Goal: Task Accomplishment & Management: Use online tool/utility

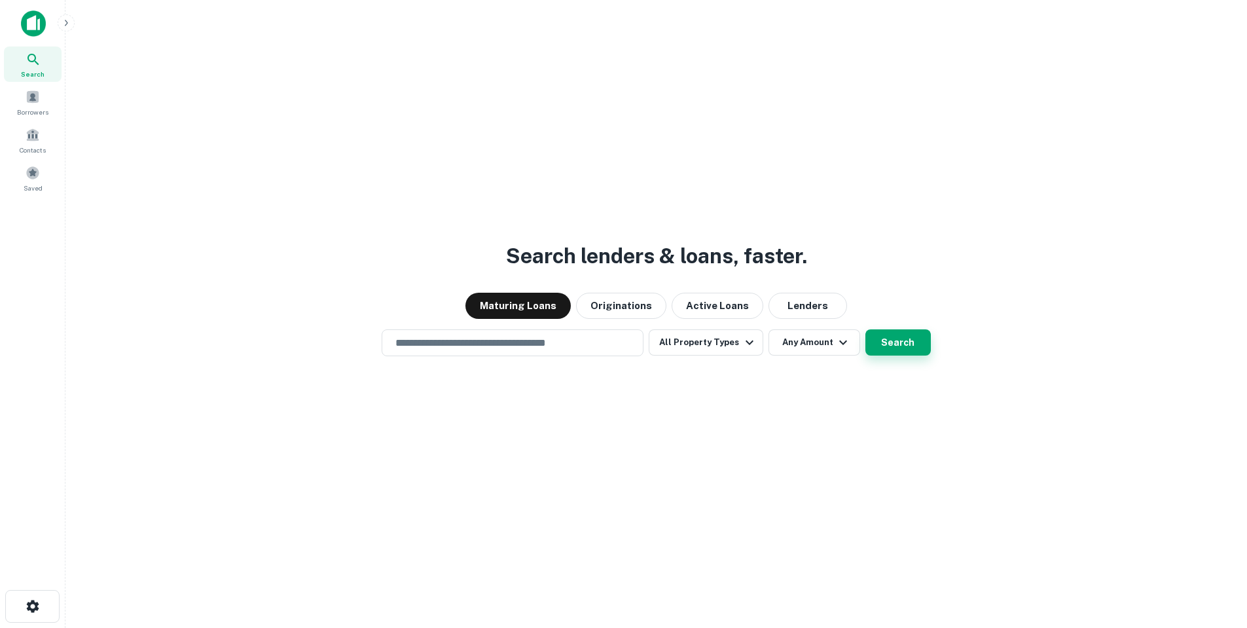
click at [879, 345] on button "Search" at bounding box center [897, 342] width 65 height 26
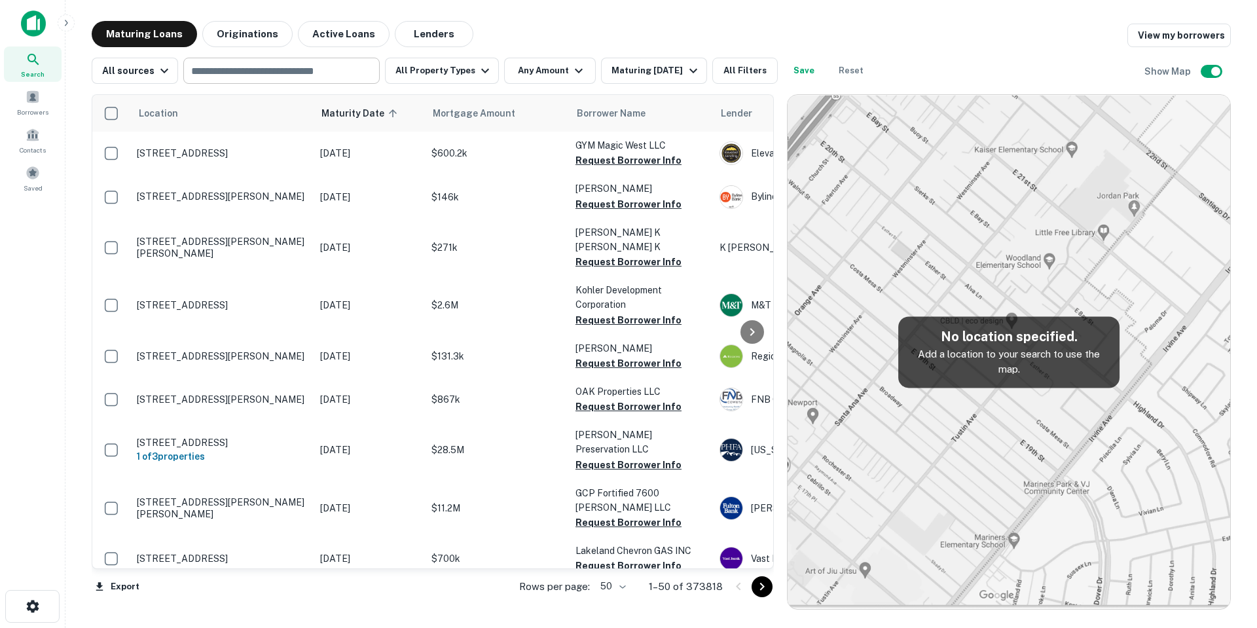
click at [268, 79] on input "text" at bounding box center [280, 71] width 187 height 18
type input "********"
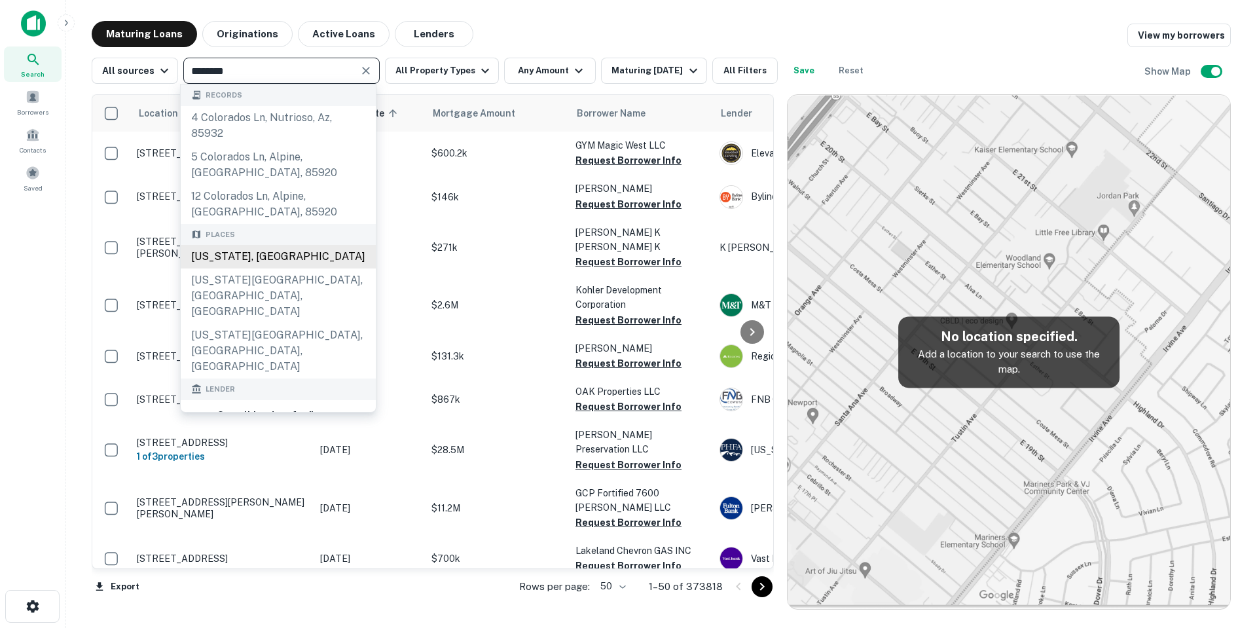
click at [249, 255] on div "[US_STATE], [GEOGRAPHIC_DATA]" at bounding box center [278, 257] width 195 height 24
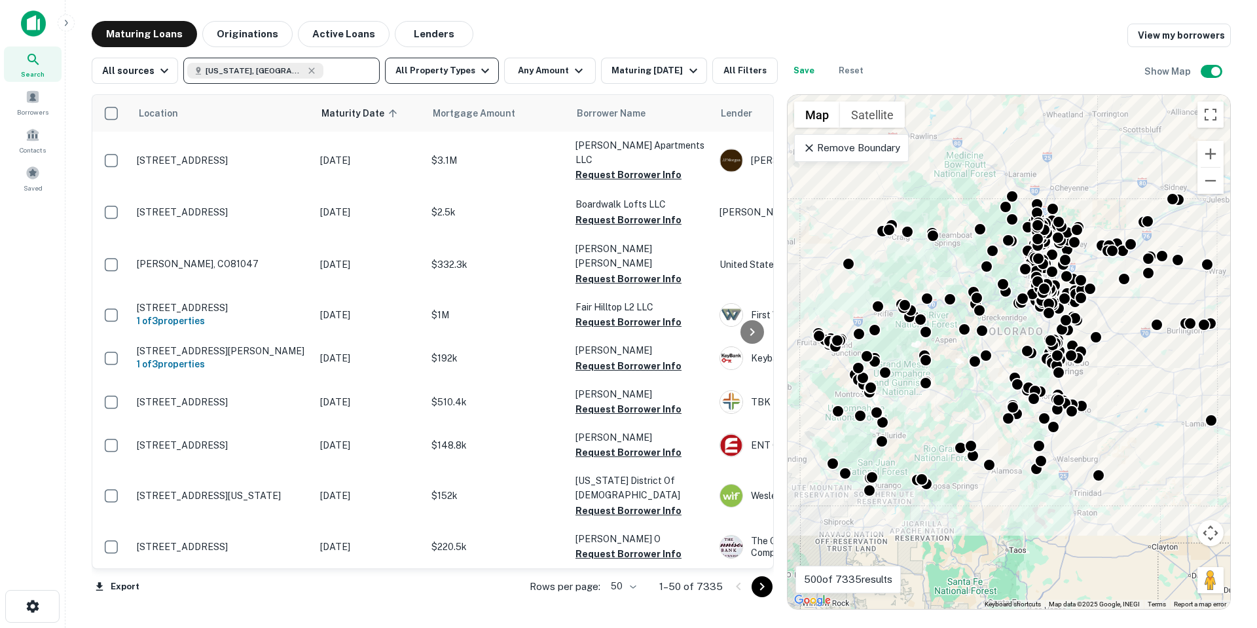
click at [444, 67] on button "All Property Types" at bounding box center [442, 71] width 114 height 26
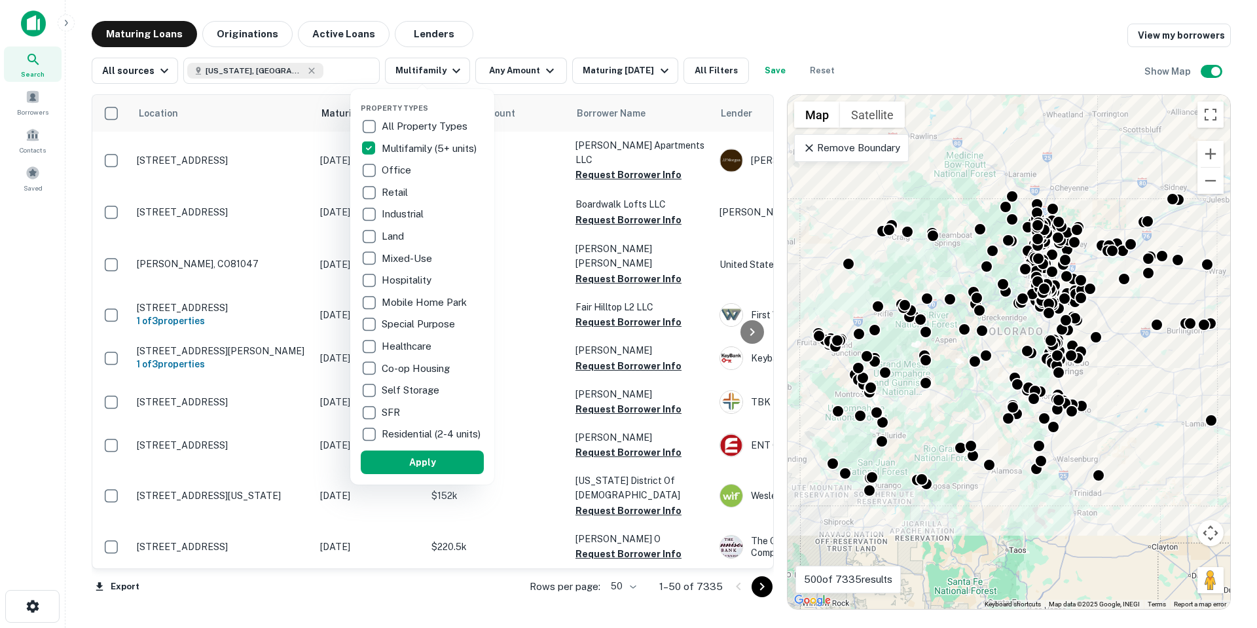
click at [640, 40] on div at bounding box center [628, 314] width 1257 height 628
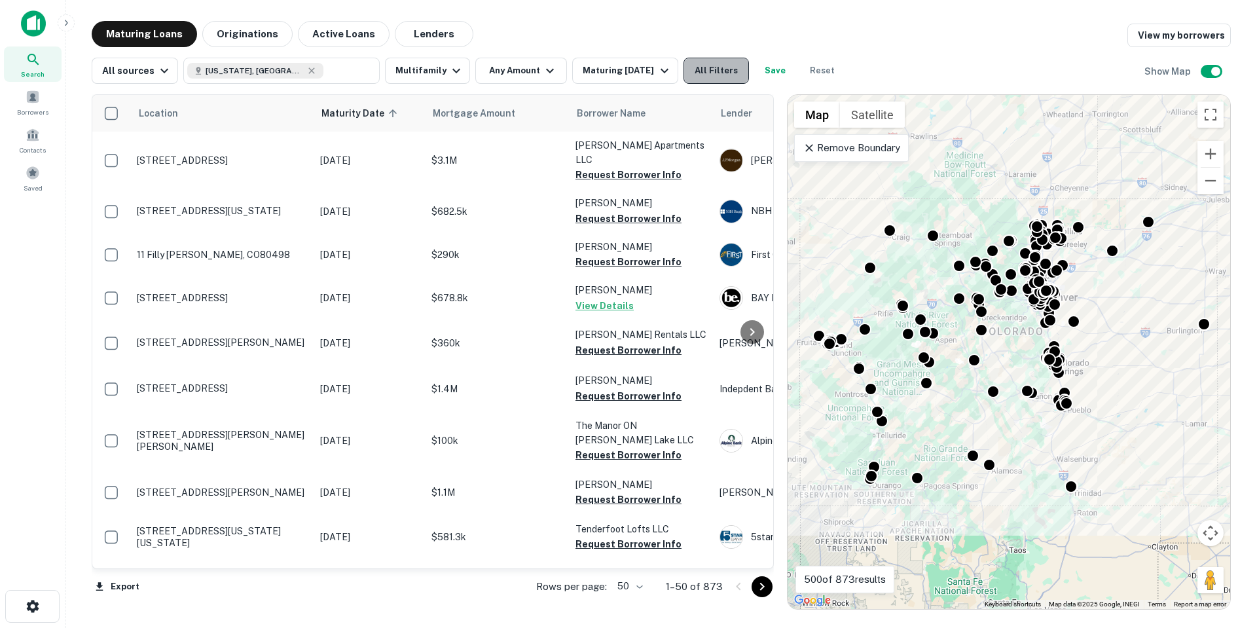
click at [699, 68] on button "All Filters" at bounding box center [715, 71] width 65 height 26
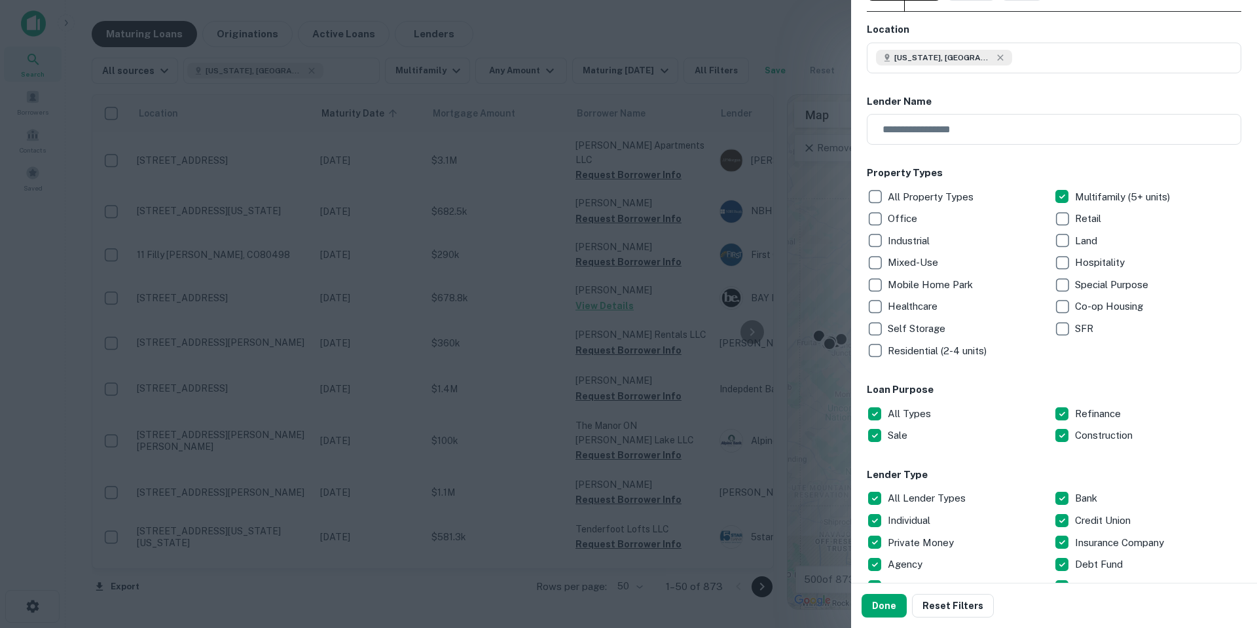
scroll to position [131, 0]
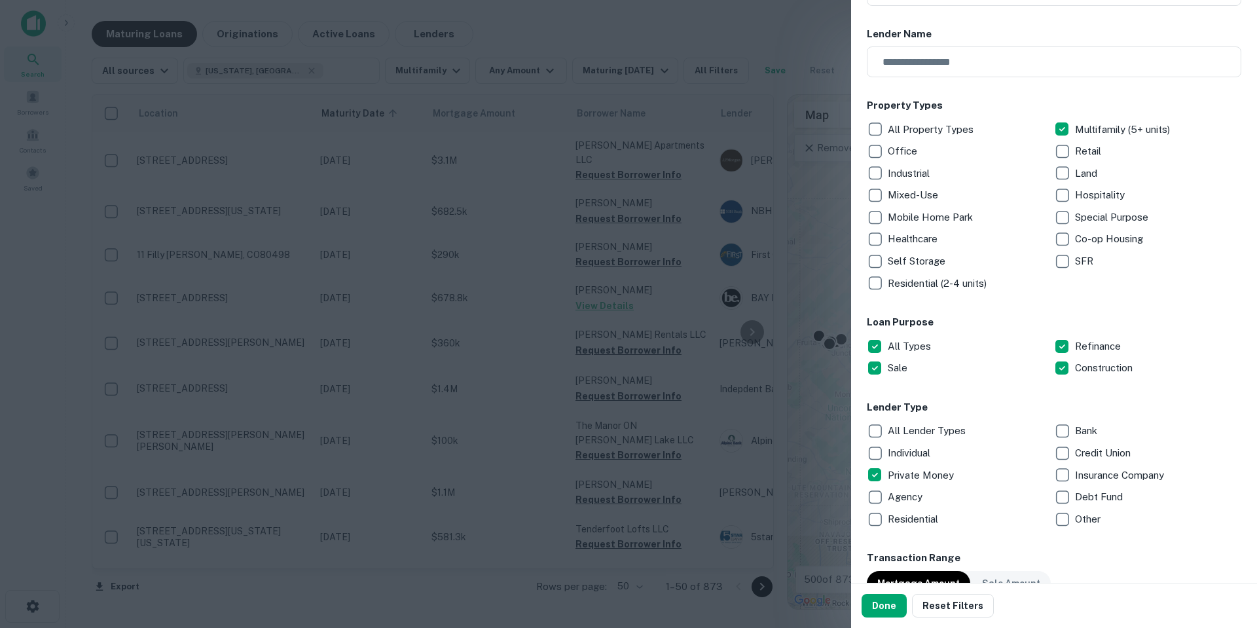
drag, startPoint x: 891, startPoint y: 598, endPoint x: 723, endPoint y: 520, distance: 184.8
click at [890, 598] on button "Done" at bounding box center [883, 606] width 45 height 24
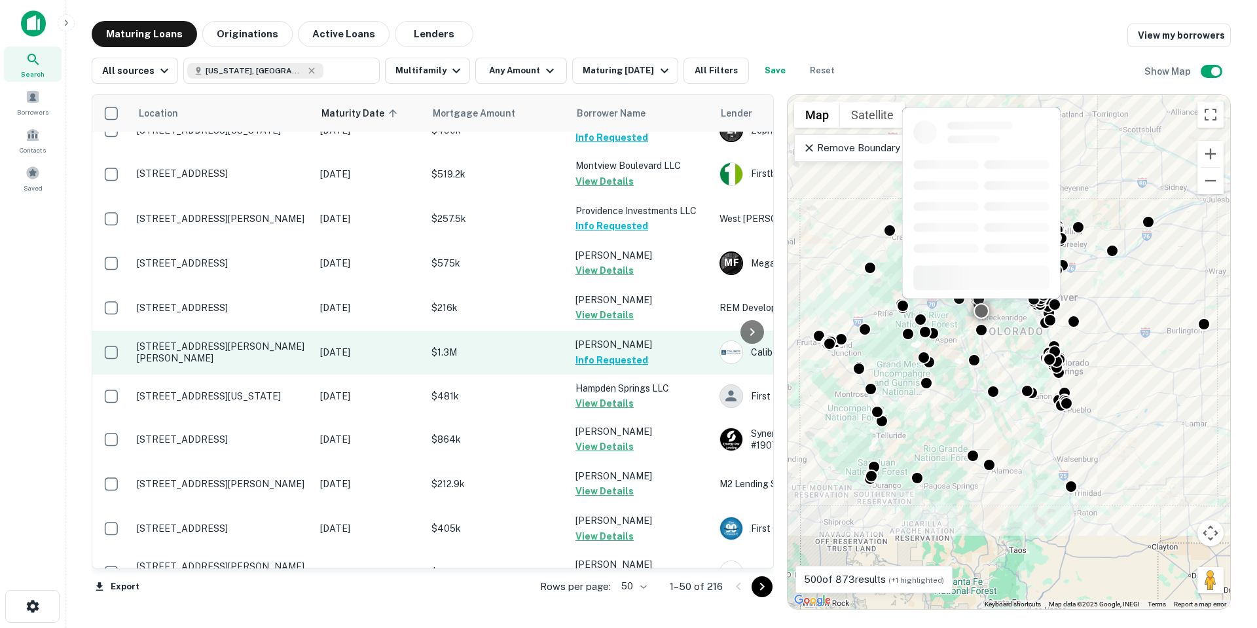
scroll to position [1772, 0]
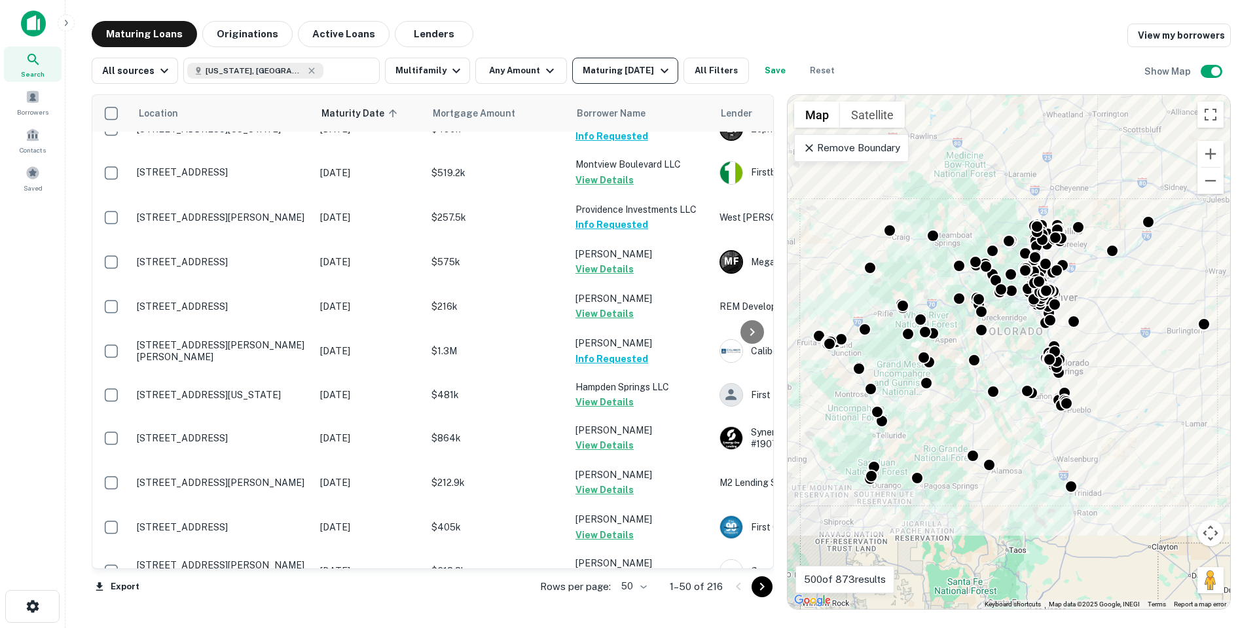
click at [586, 73] on div "Maturing [DATE]" at bounding box center [627, 71] width 89 height 16
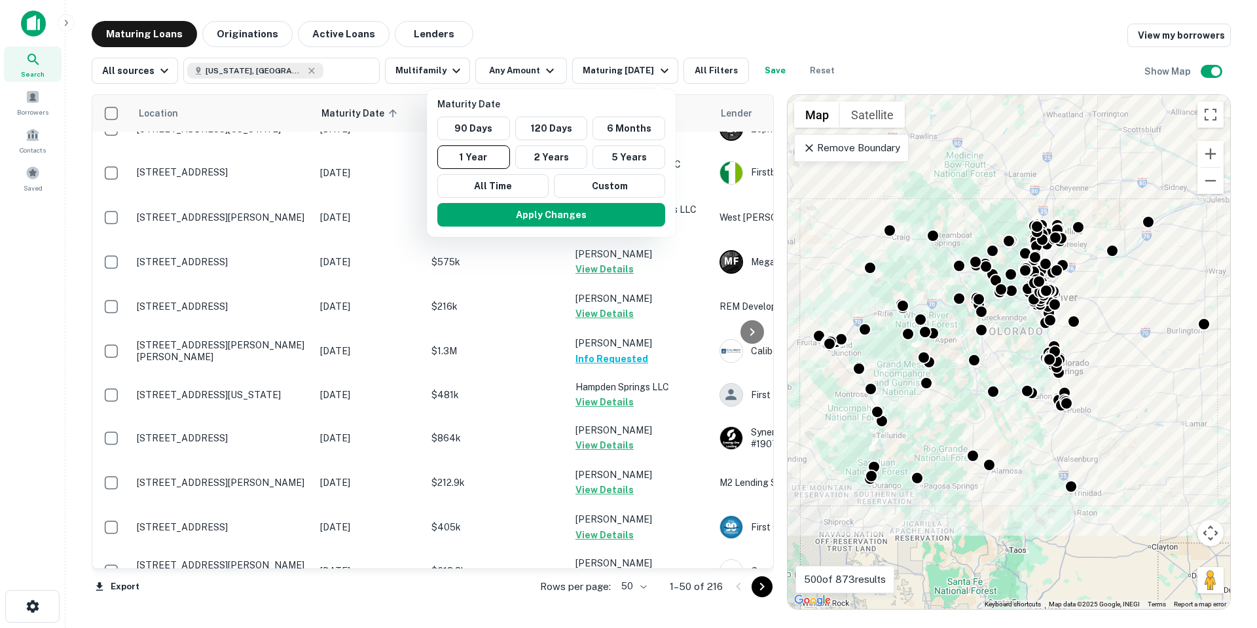
click at [533, 30] on div at bounding box center [628, 314] width 1257 height 628
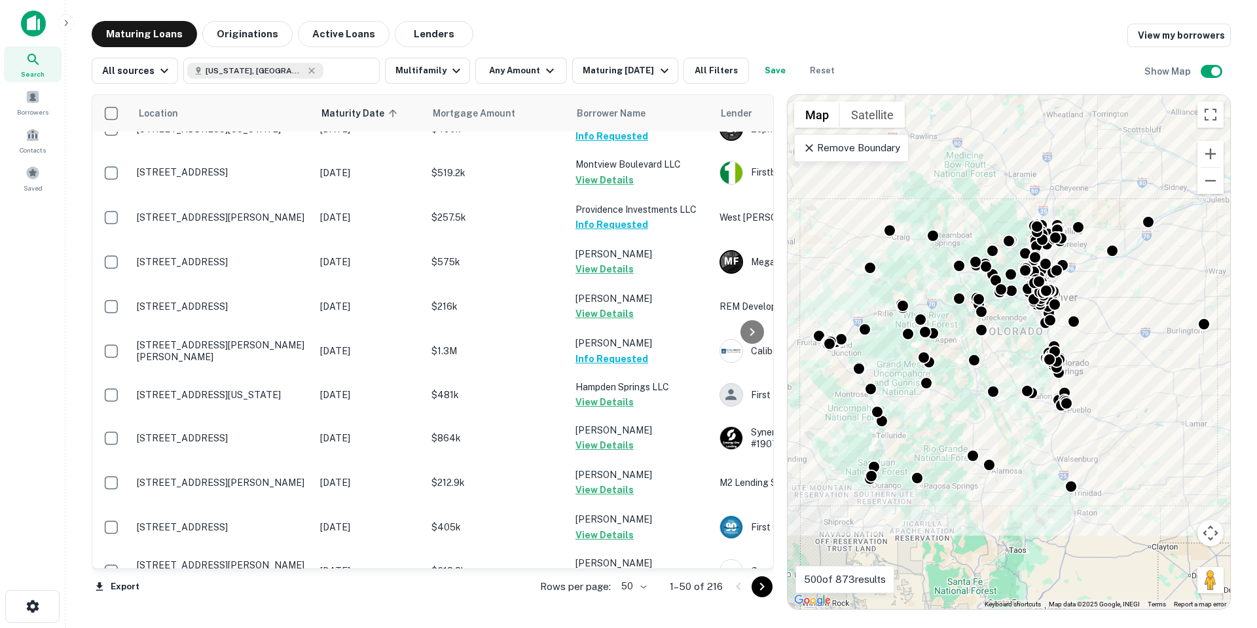
click at [752, 589] on button "Go to next page" at bounding box center [761, 586] width 21 height 21
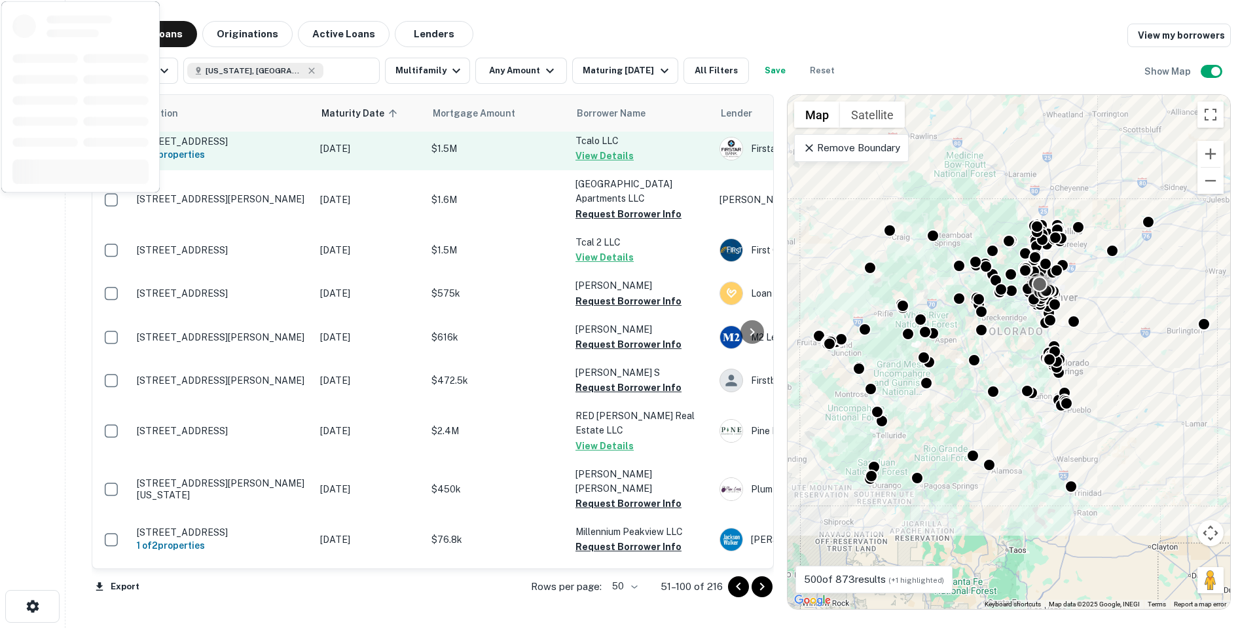
scroll to position [528, 0]
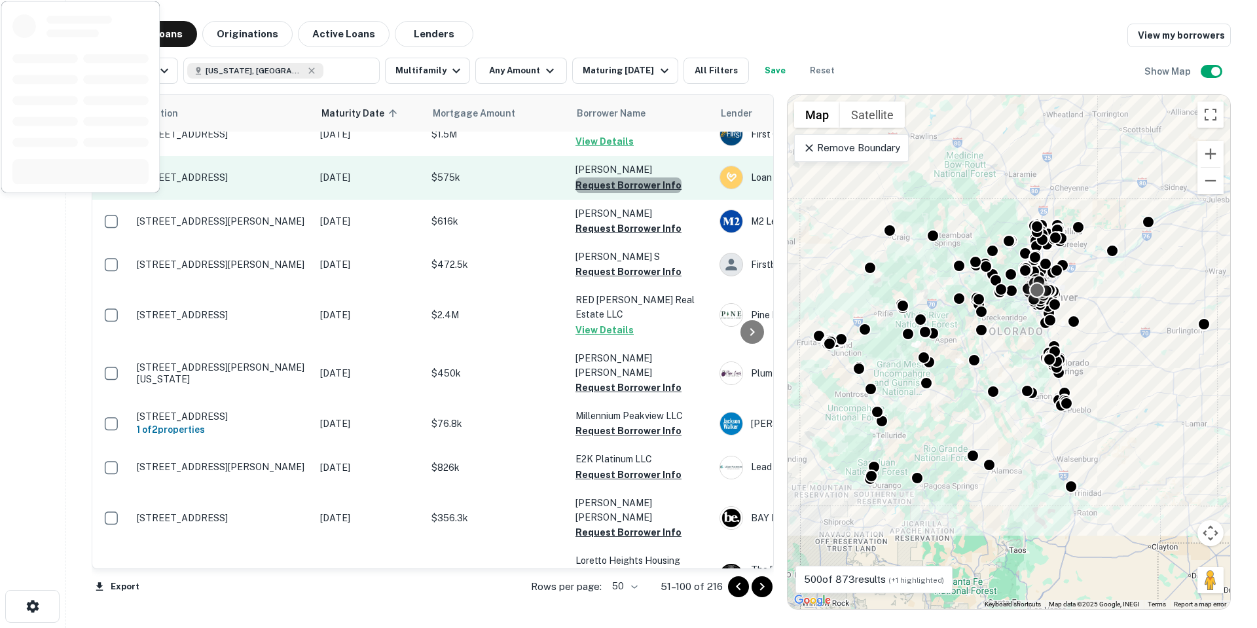
click at [629, 193] on button "Request Borrower Info" at bounding box center [628, 185] width 106 height 16
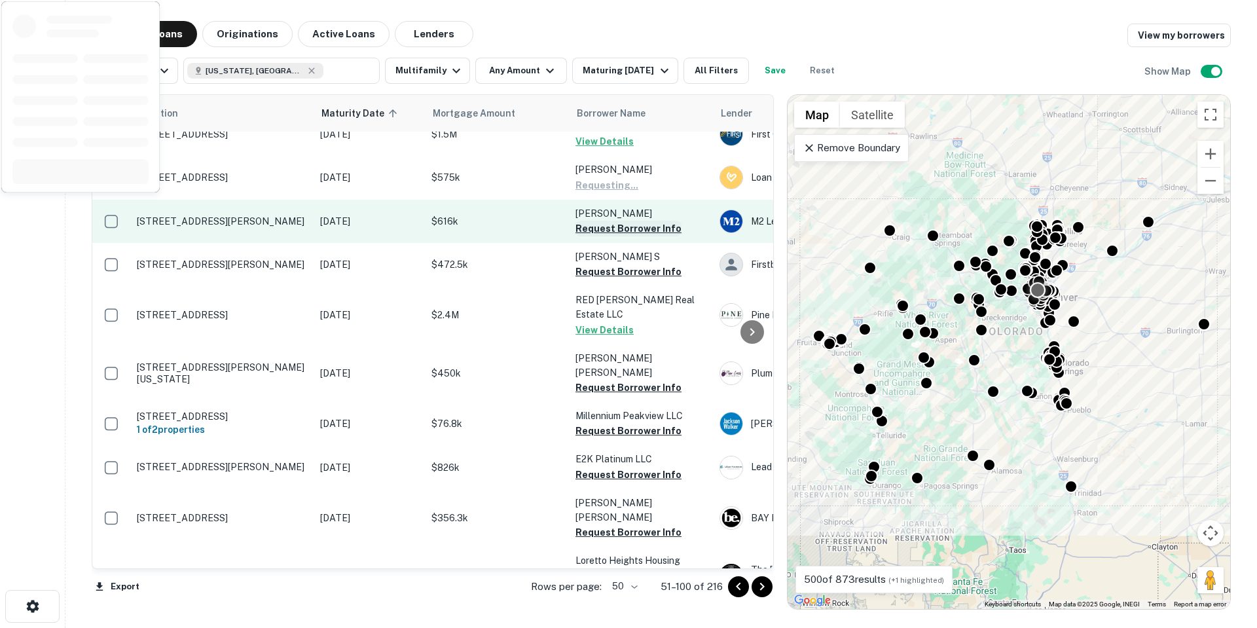
click at [617, 236] on button "Request Borrower Info" at bounding box center [628, 229] width 106 height 16
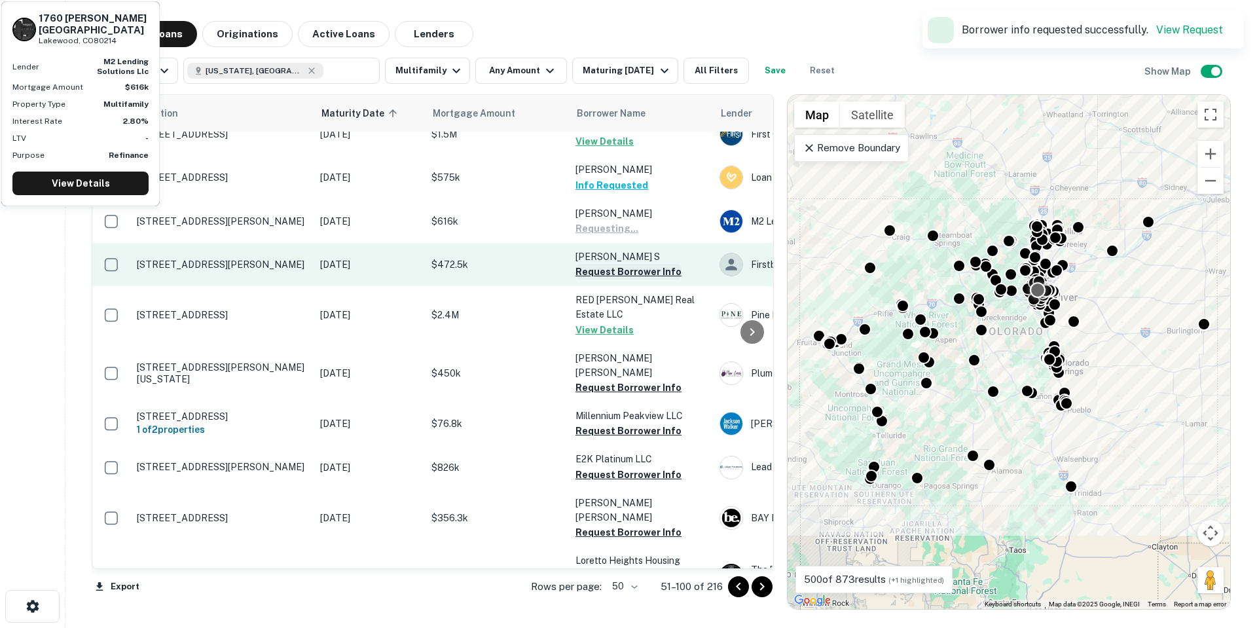
click at [615, 279] on td "[PERSON_NAME] S Request Borrower Info" at bounding box center [641, 264] width 144 height 43
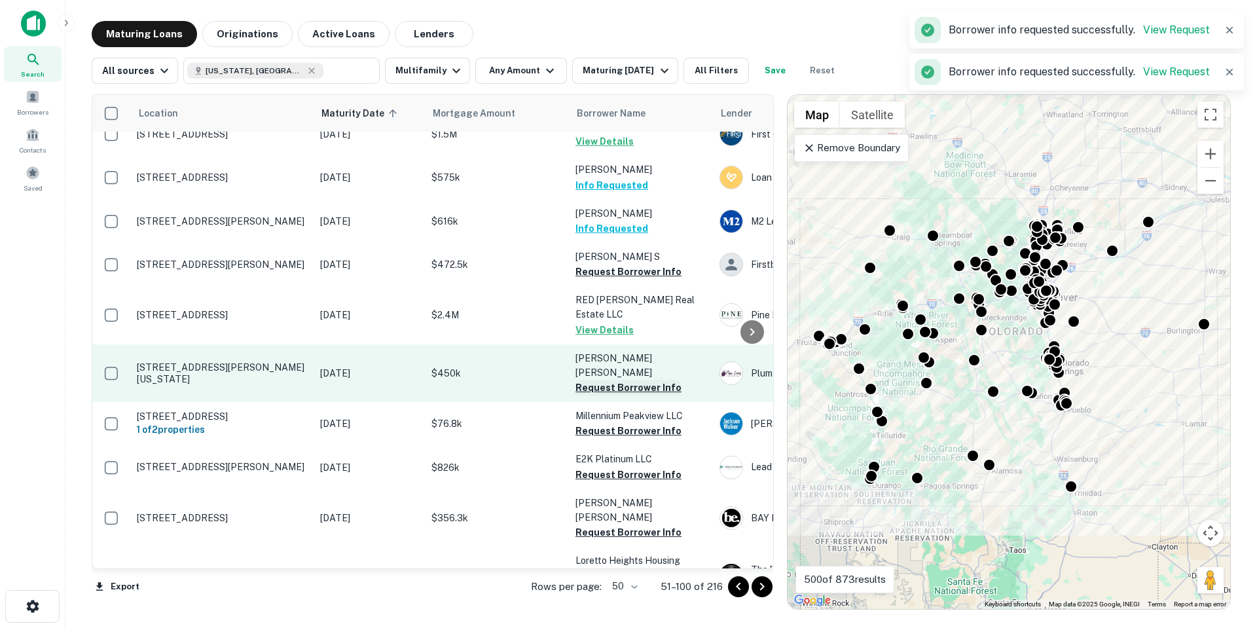
click at [640, 380] on button "Request Borrower Info" at bounding box center [628, 388] width 106 height 16
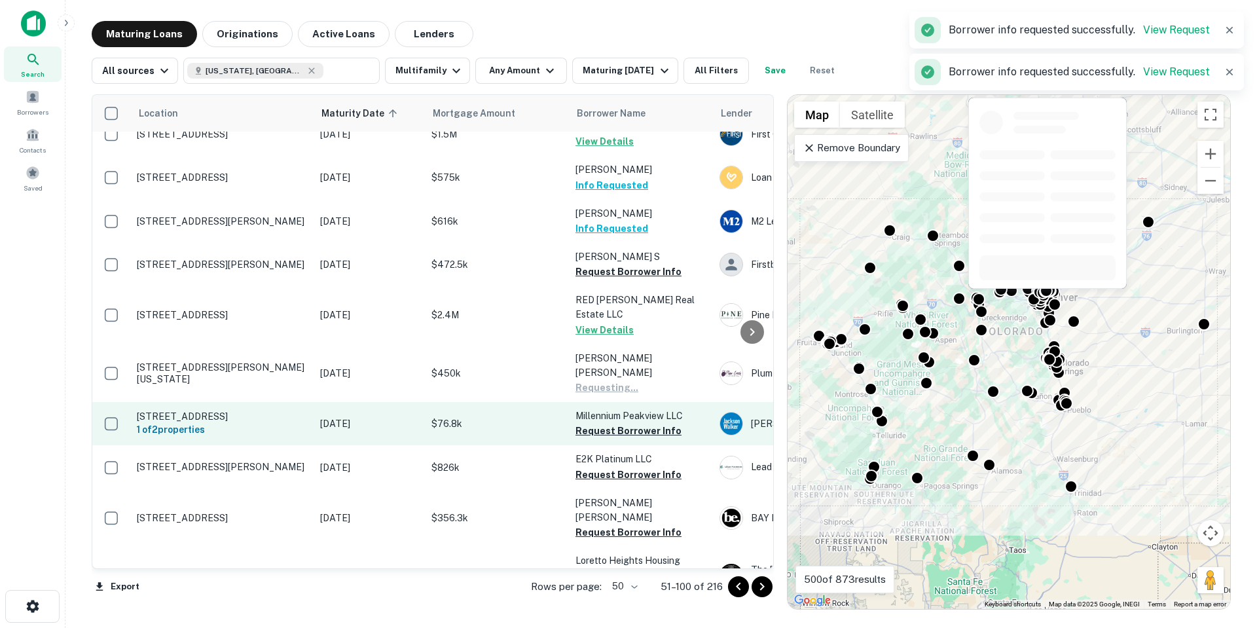
click at [636, 428] on button "Request Borrower Info" at bounding box center [628, 431] width 106 height 16
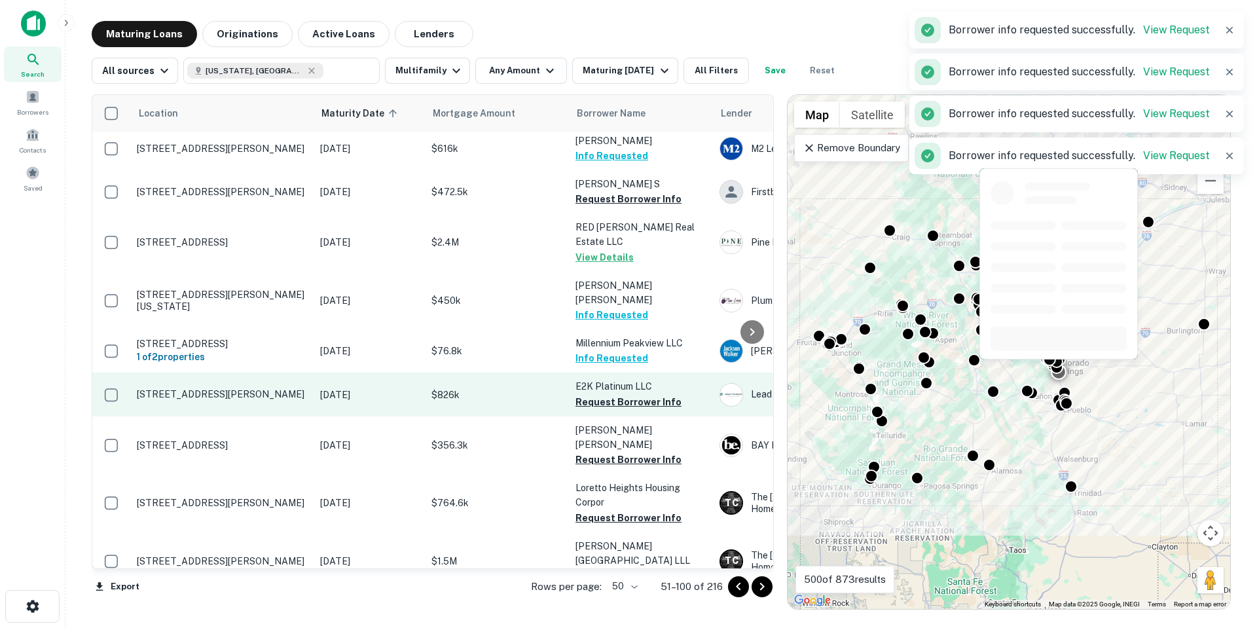
scroll to position [790, 0]
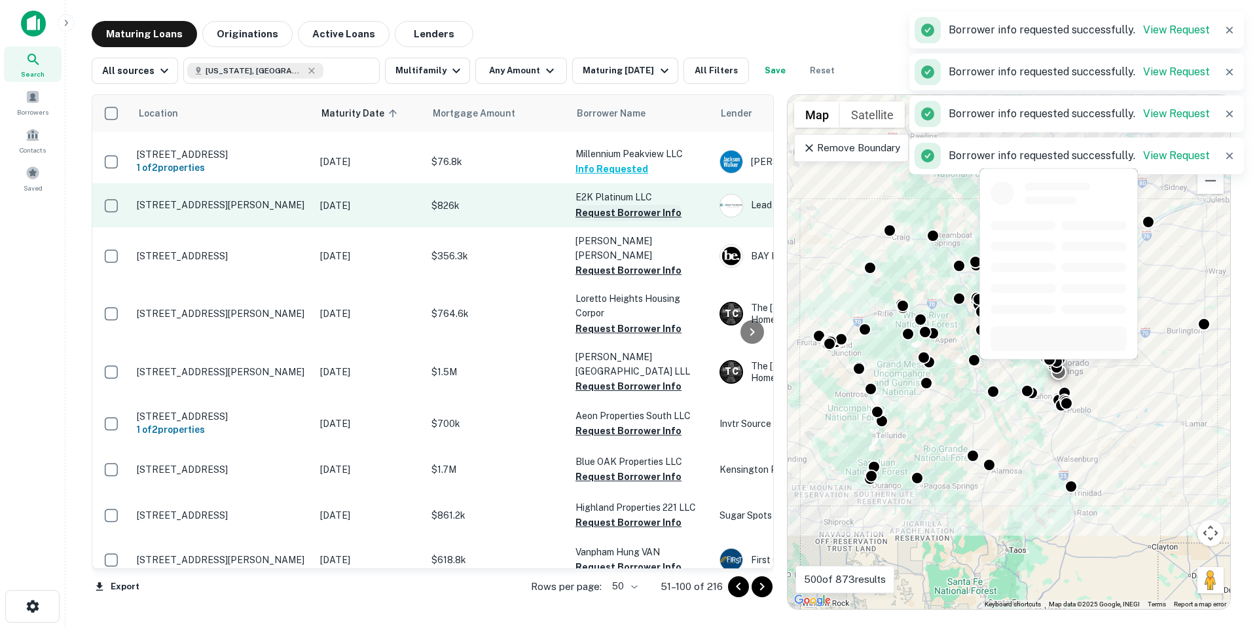
click at [643, 210] on button "Request Borrower Info" at bounding box center [628, 213] width 106 height 16
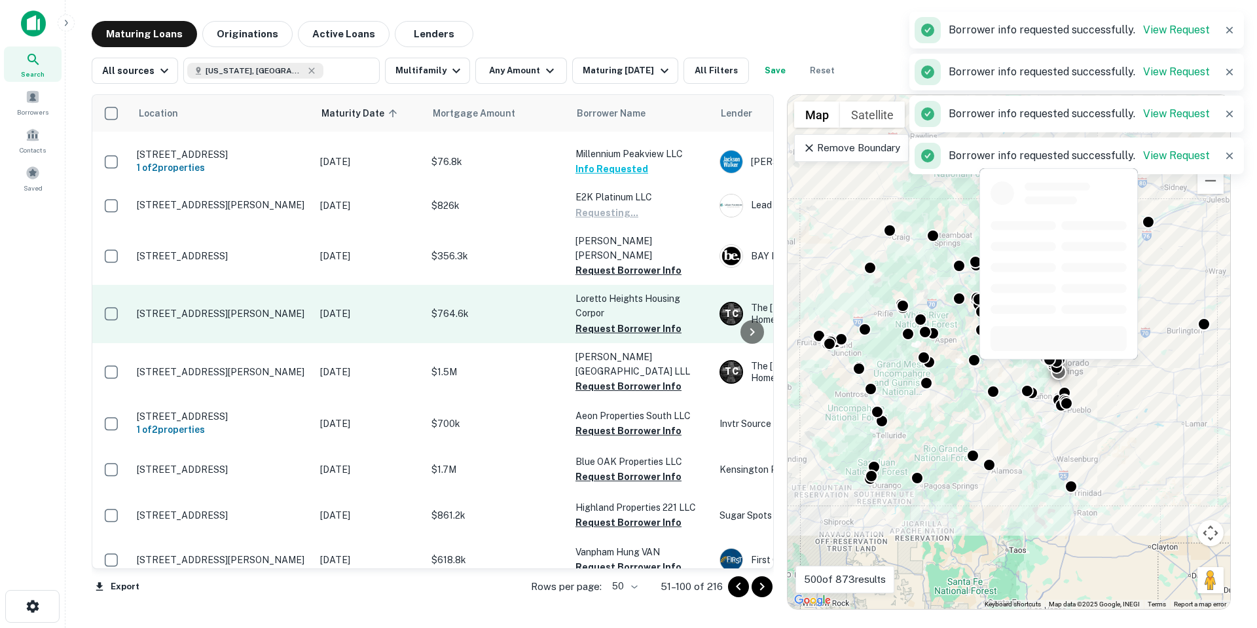
click at [626, 262] on button "Request Borrower Info" at bounding box center [628, 270] width 106 height 16
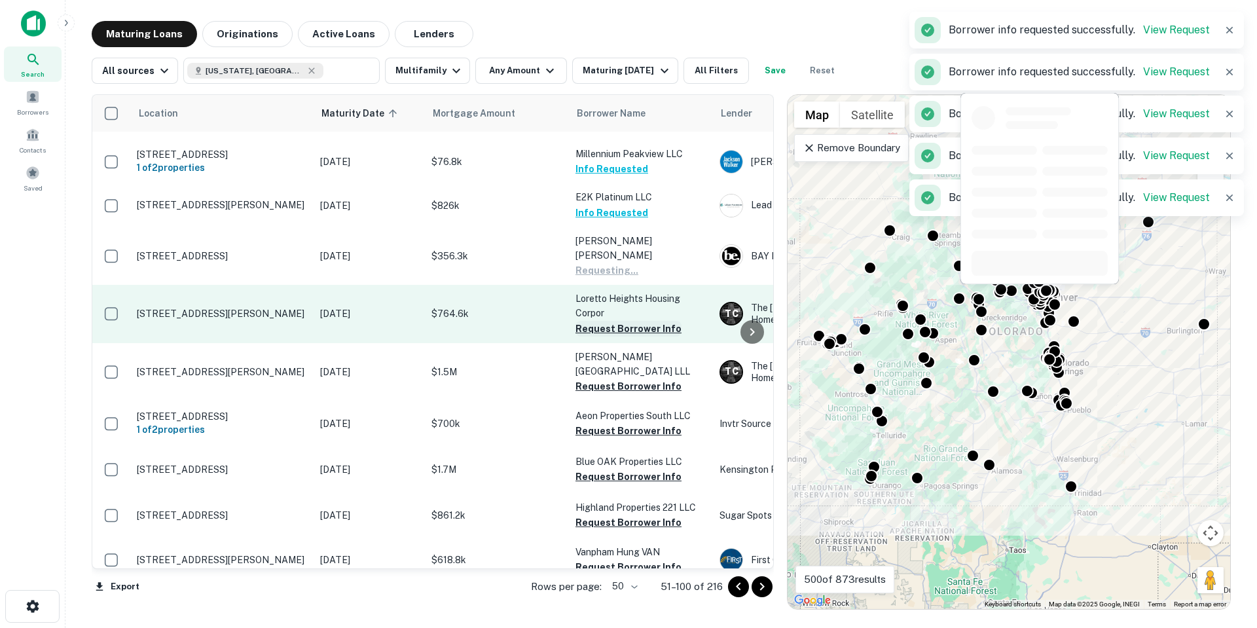
click at [631, 321] on button "Request Borrower Info" at bounding box center [628, 329] width 106 height 16
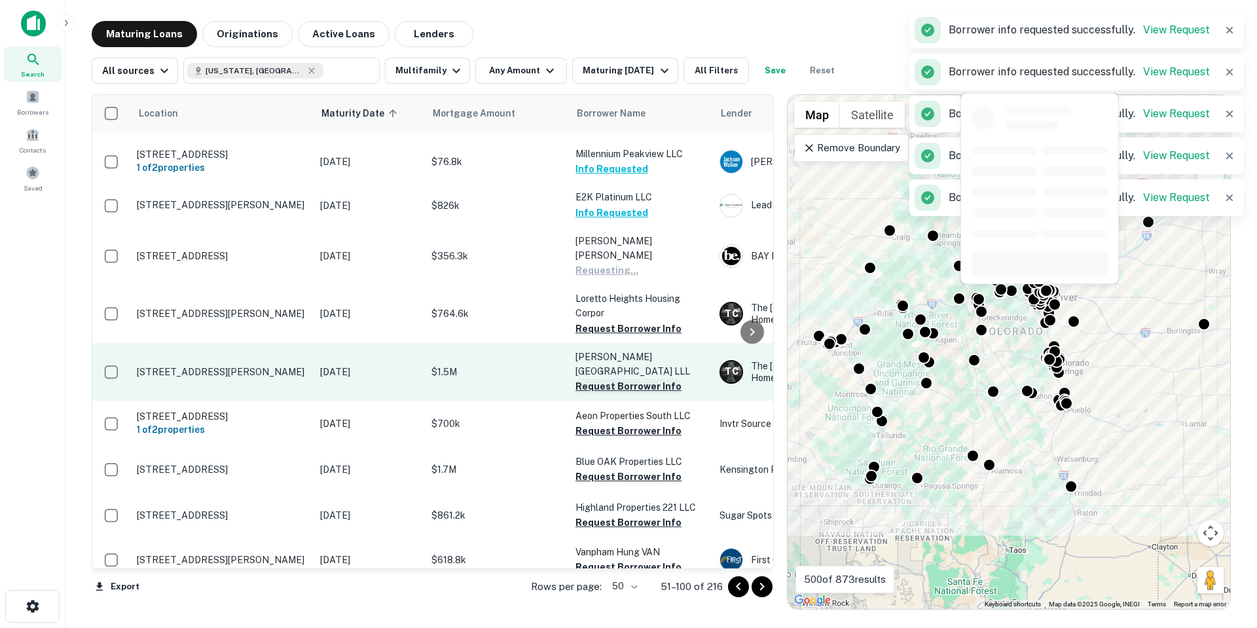
click at [644, 378] on button "Request Borrower Info" at bounding box center [628, 386] width 106 height 16
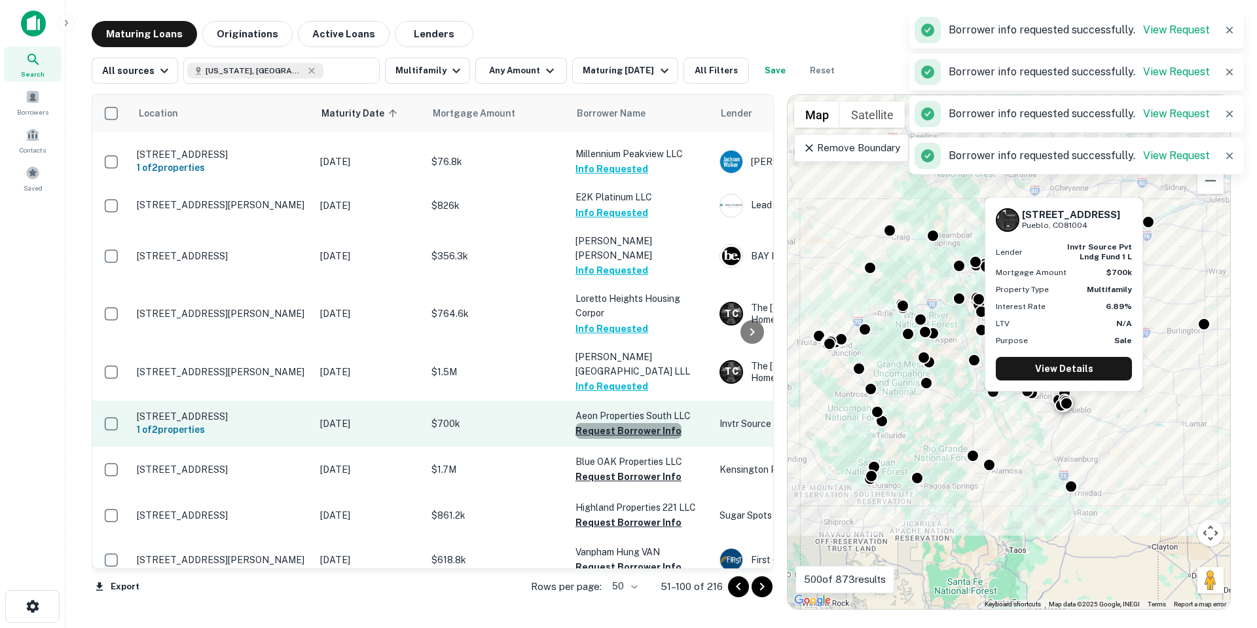
click at [641, 423] on button "Request Borrower Info" at bounding box center [628, 431] width 106 height 16
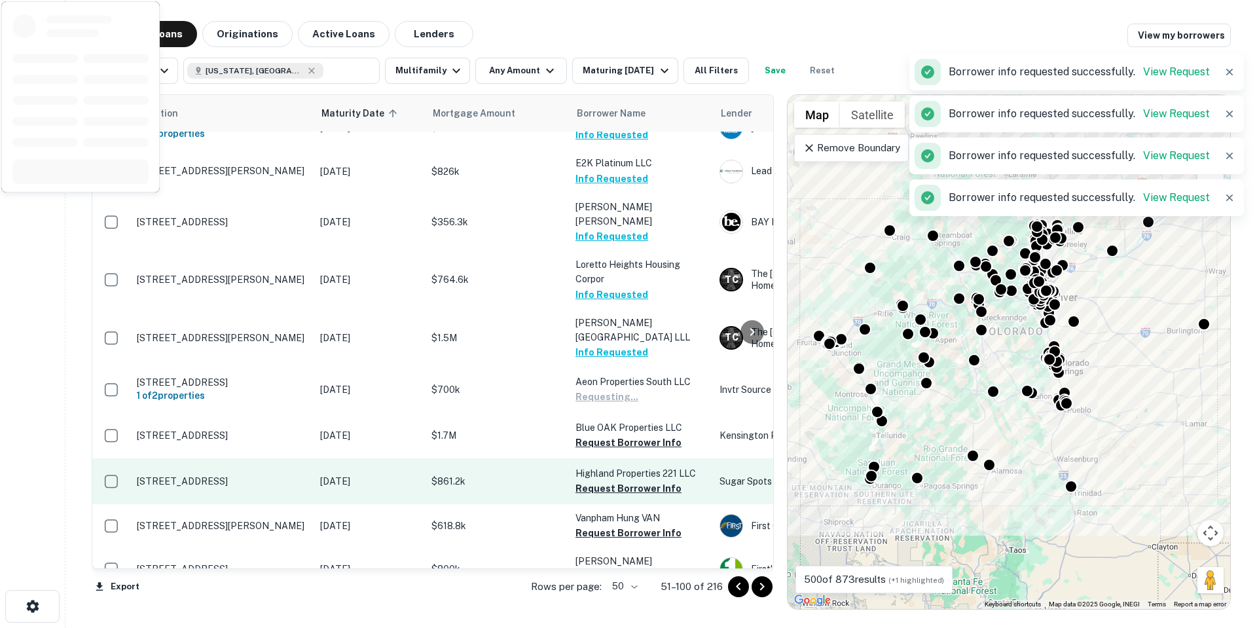
scroll to position [921, 0]
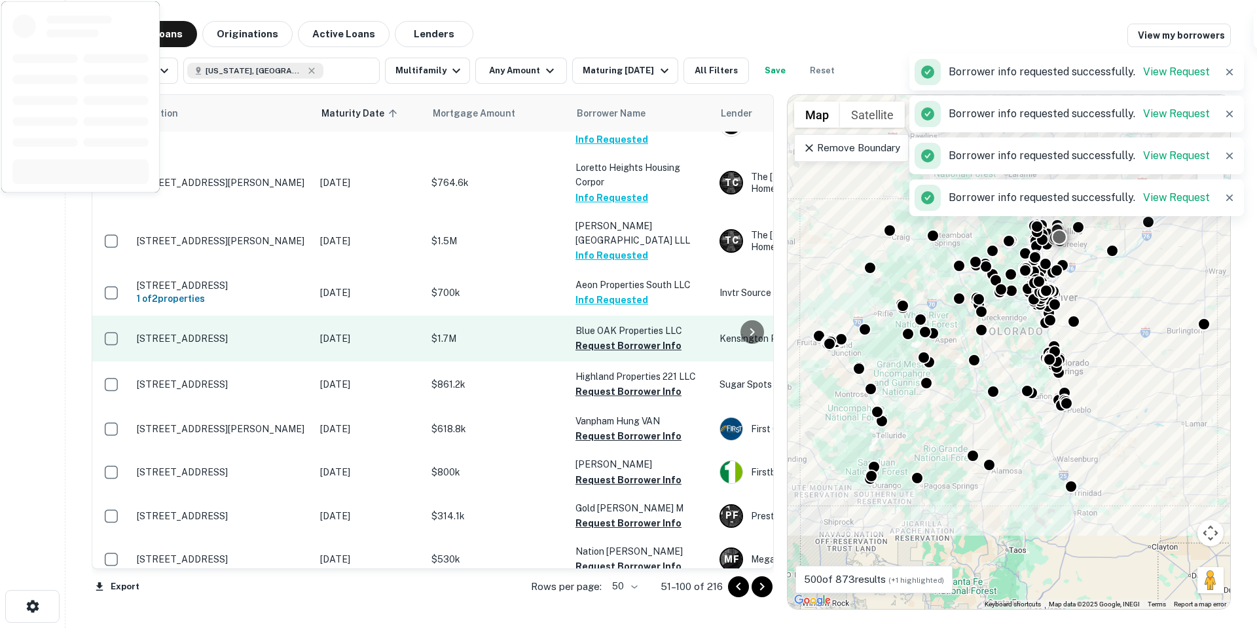
click at [653, 317] on td "Blue OAK Properties LLC Request Borrower Info" at bounding box center [641, 338] width 144 height 46
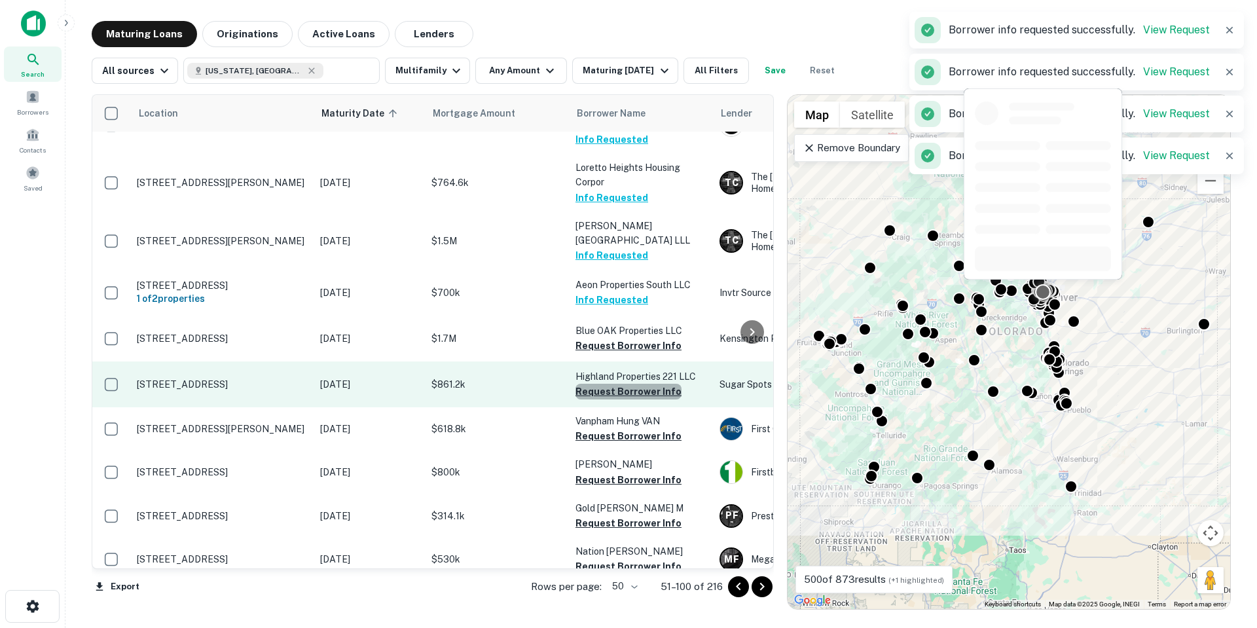
click at [658, 384] on button "Request Borrower Info" at bounding box center [628, 392] width 106 height 16
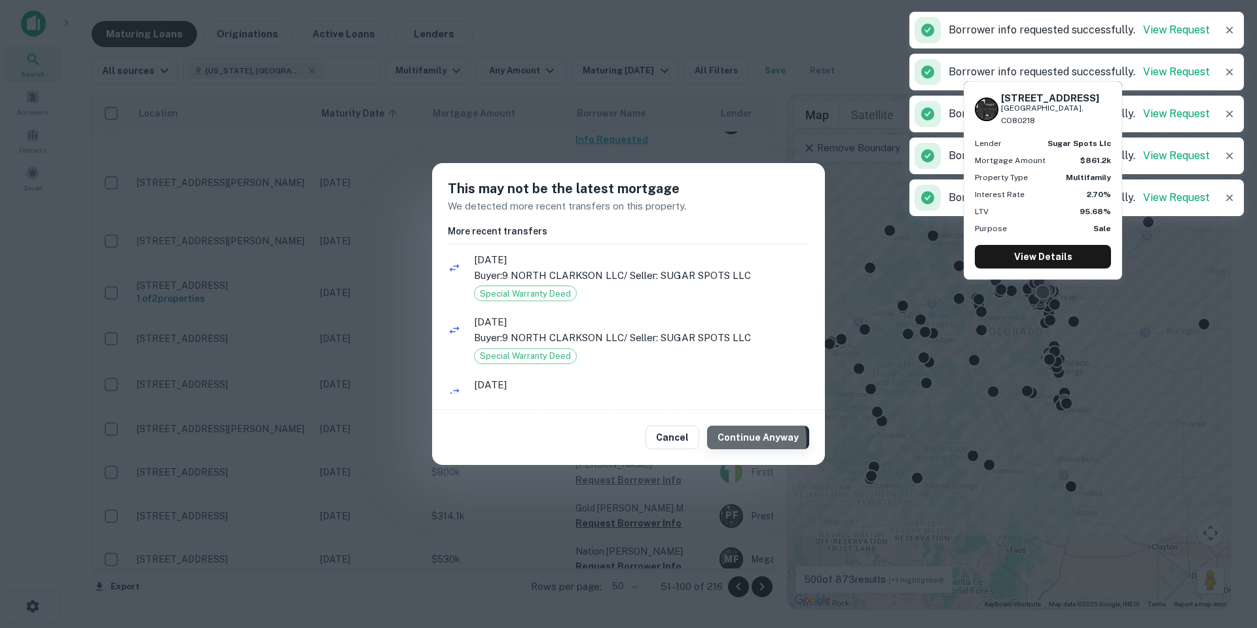
click at [751, 439] on button "Continue Anyway" at bounding box center [758, 437] width 102 height 24
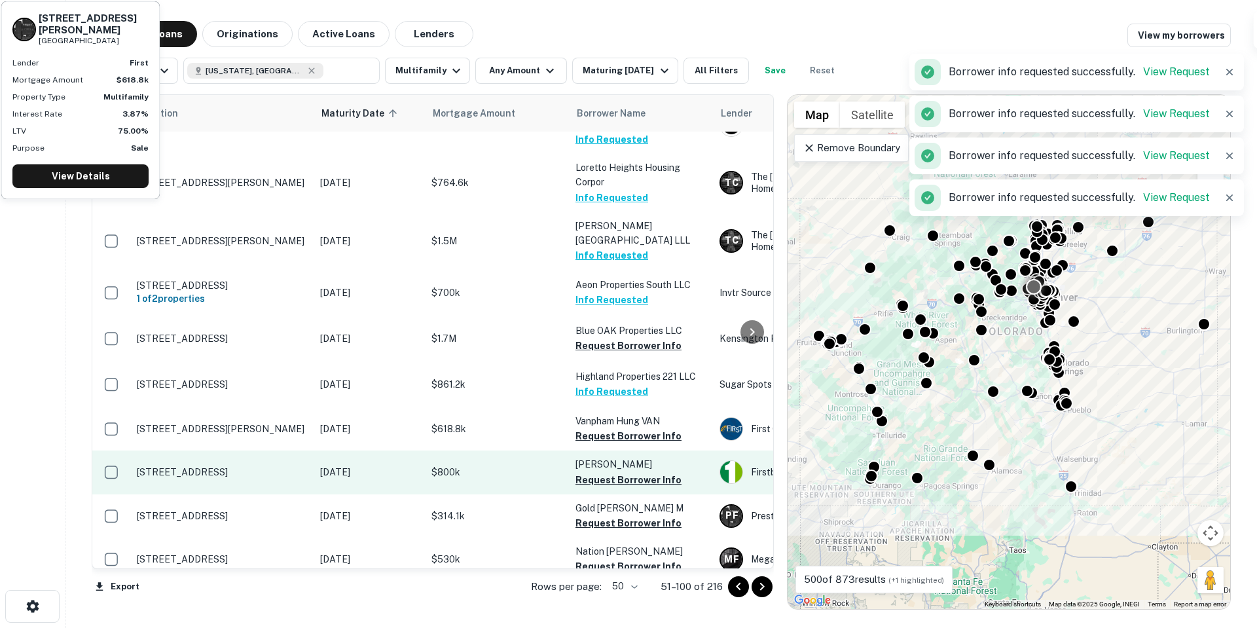
click at [642, 428] on button "Request Borrower Info" at bounding box center [628, 436] width 106 height 16
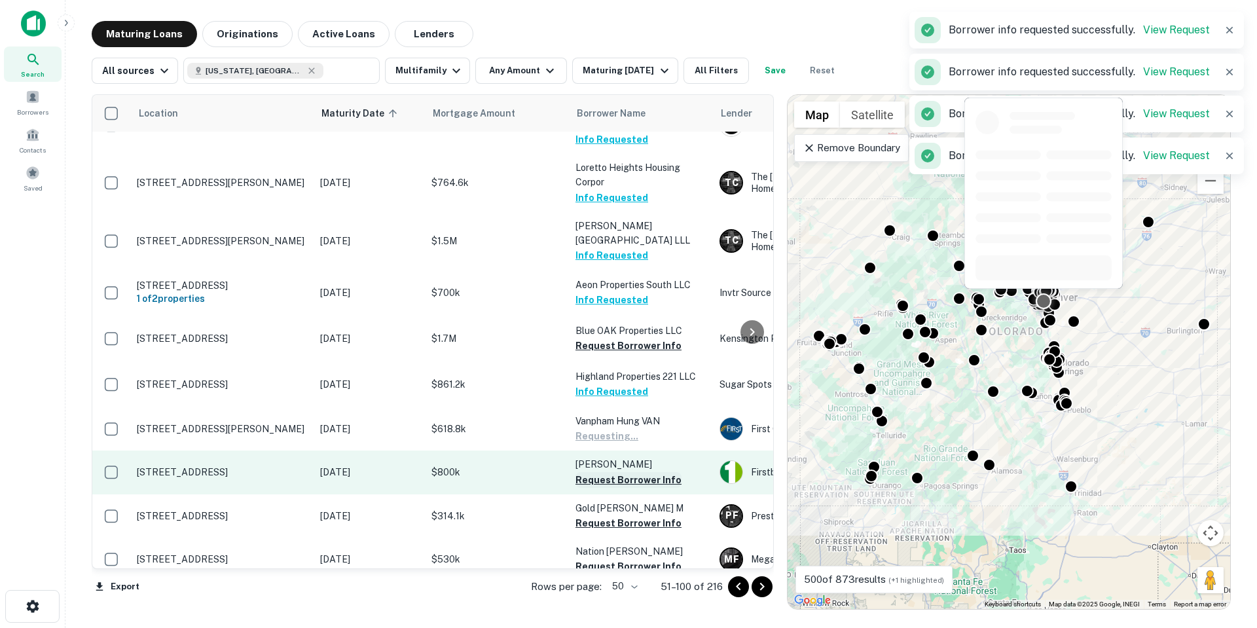
click at [649, 472] on button "Request Borrower Info" at bounding box center [628, 480] width 106 height 16
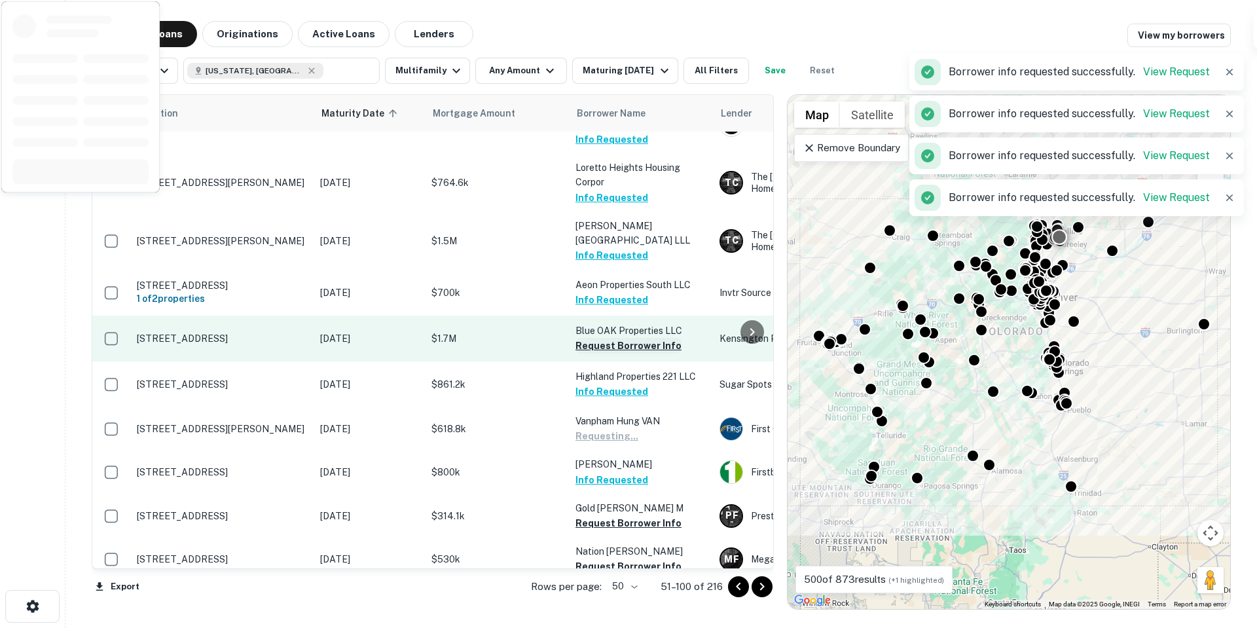
click at [620, 338] on button "Request Borrower Info" at bounding box center [628, 346] width 106 height 16
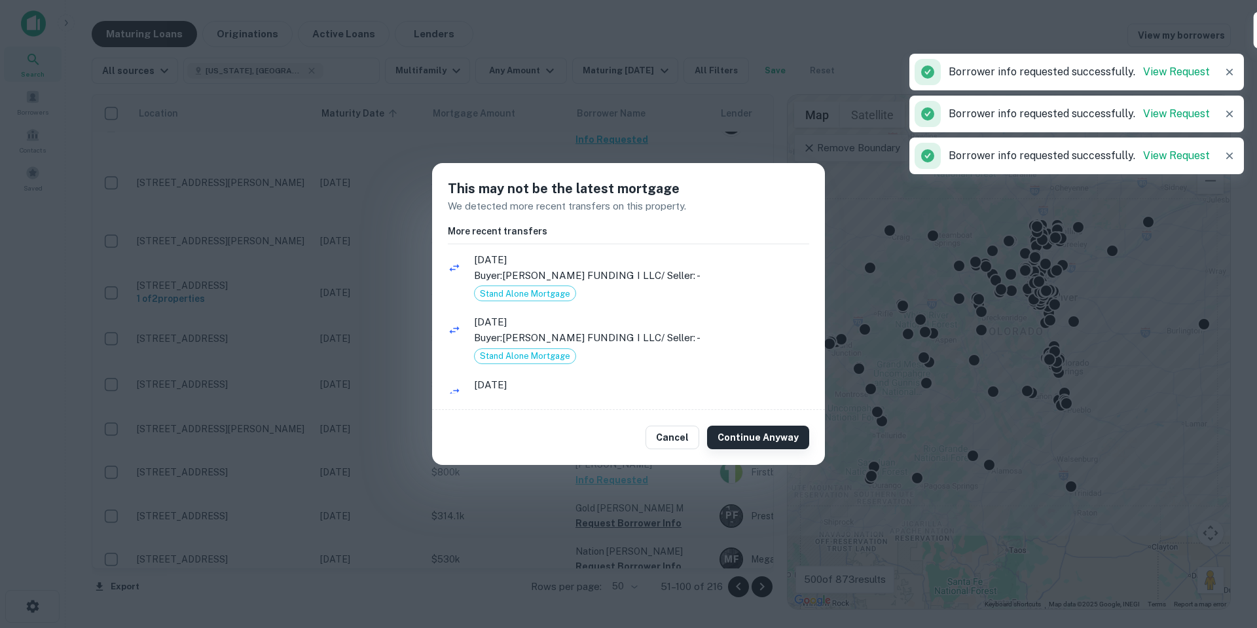
scroll to position [48, 0]
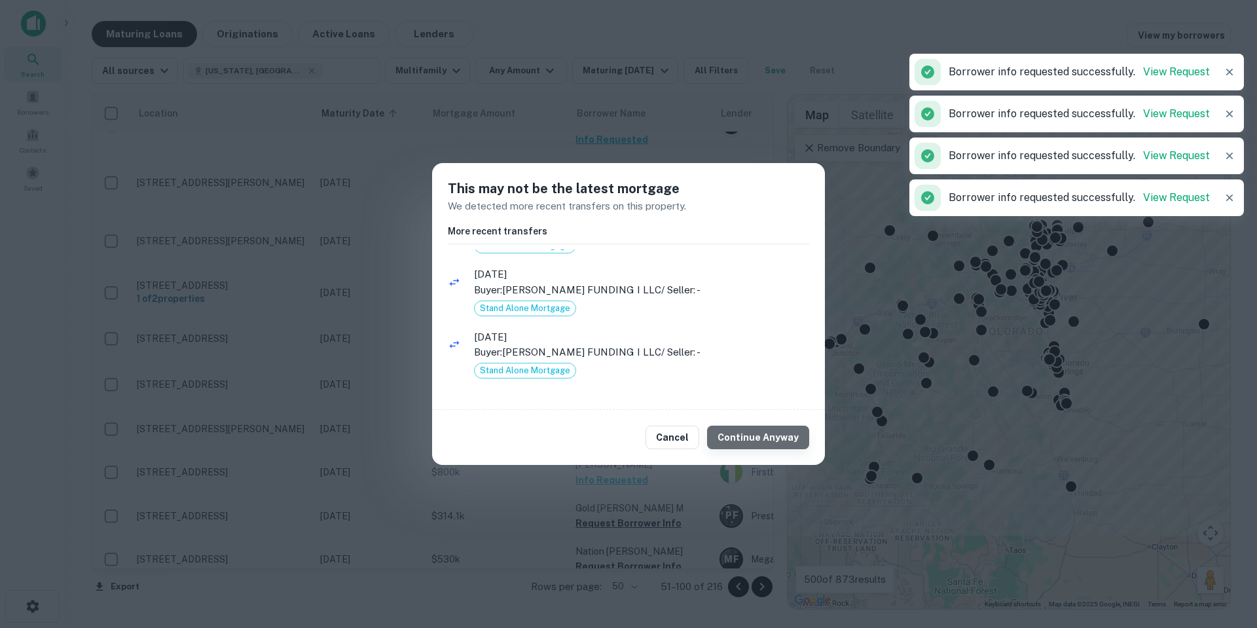
click at [778, 446] on button "Continue Anyway" at bounding box center [758, 437] width 102 height 24
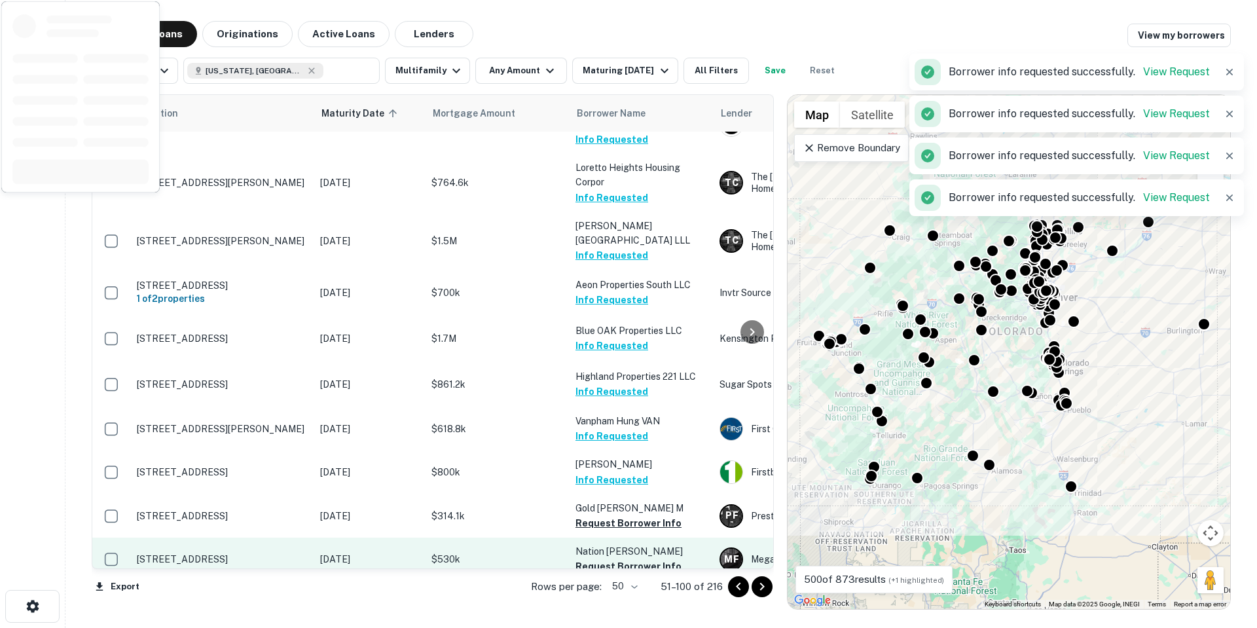
scroll to position [1052, 0]
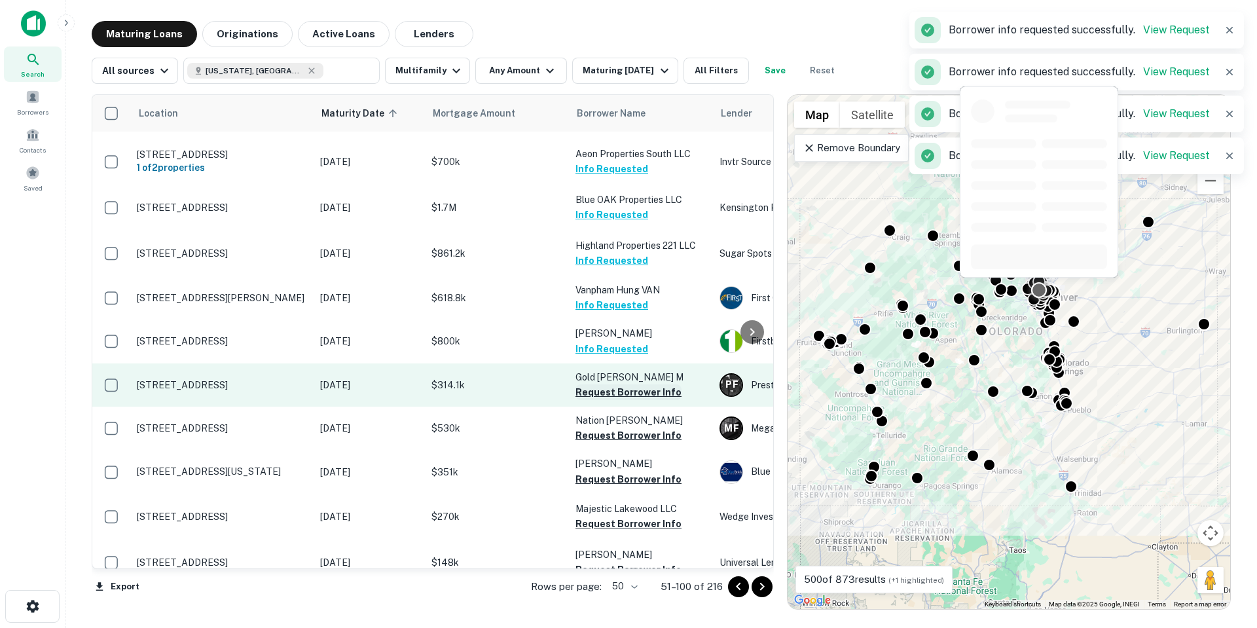
click at [666, 384] on button "Request Borrower Info" at bounding box center [628, 392] width 106 height 16
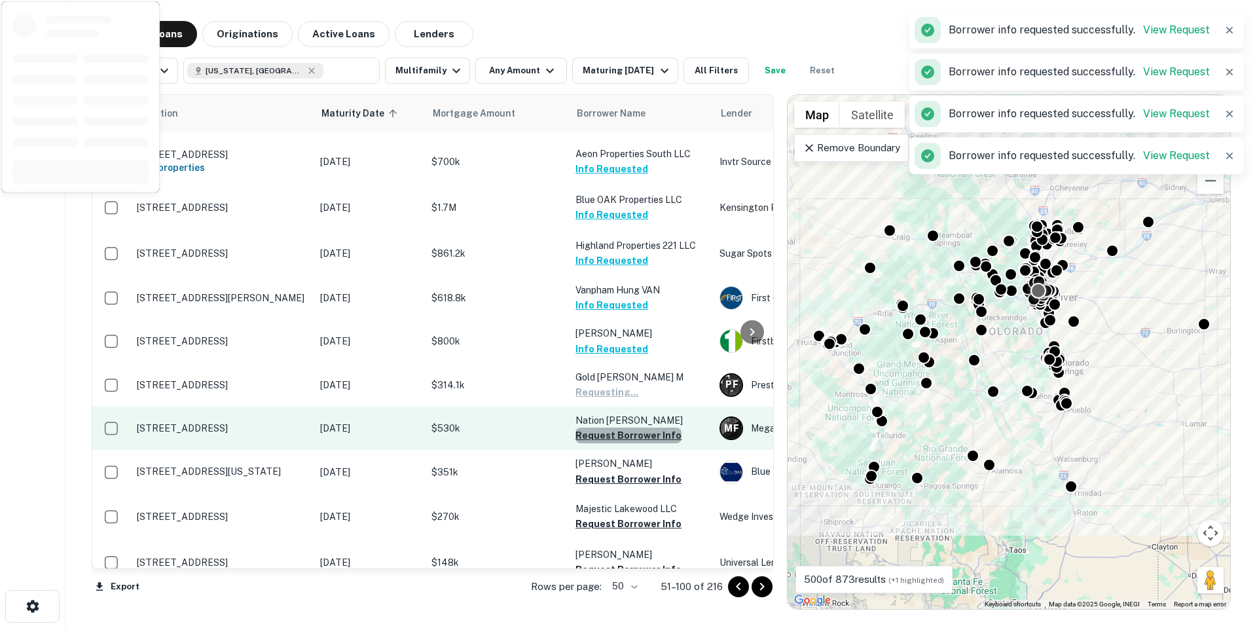
click at [668, 427] on button "Request Borrower Info" at bounding box center [628, 435] width 106 height 16
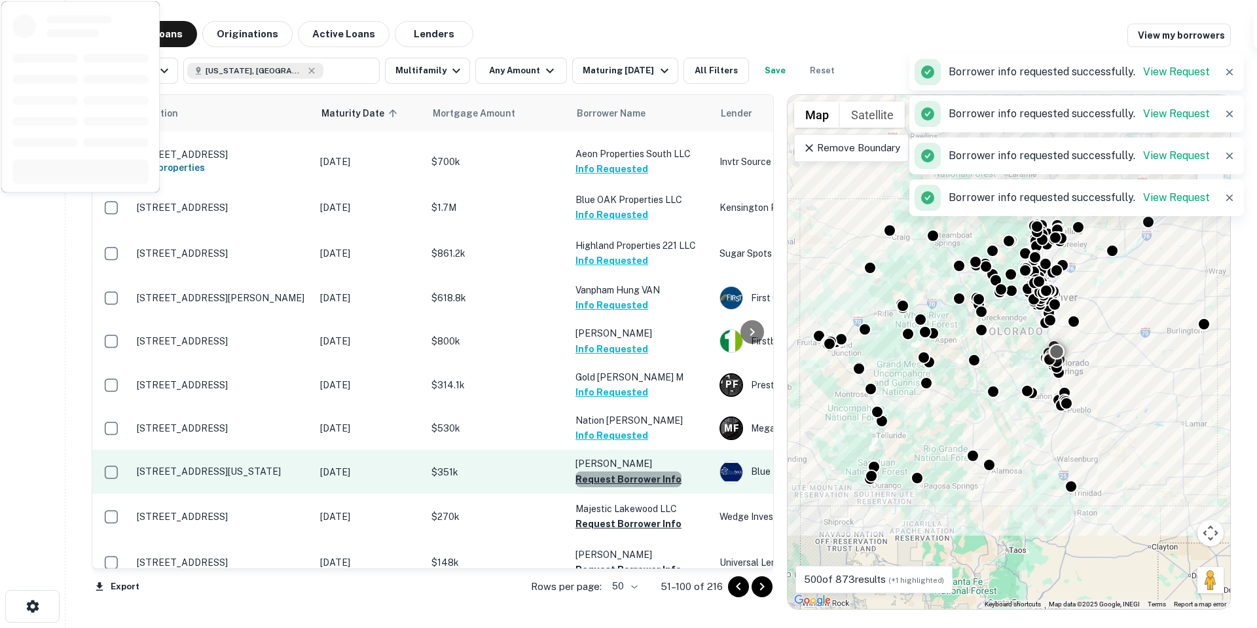
click at [672, 471] on button "Request Borrower Info" at bounding box center [628, 479] width 106 height 16
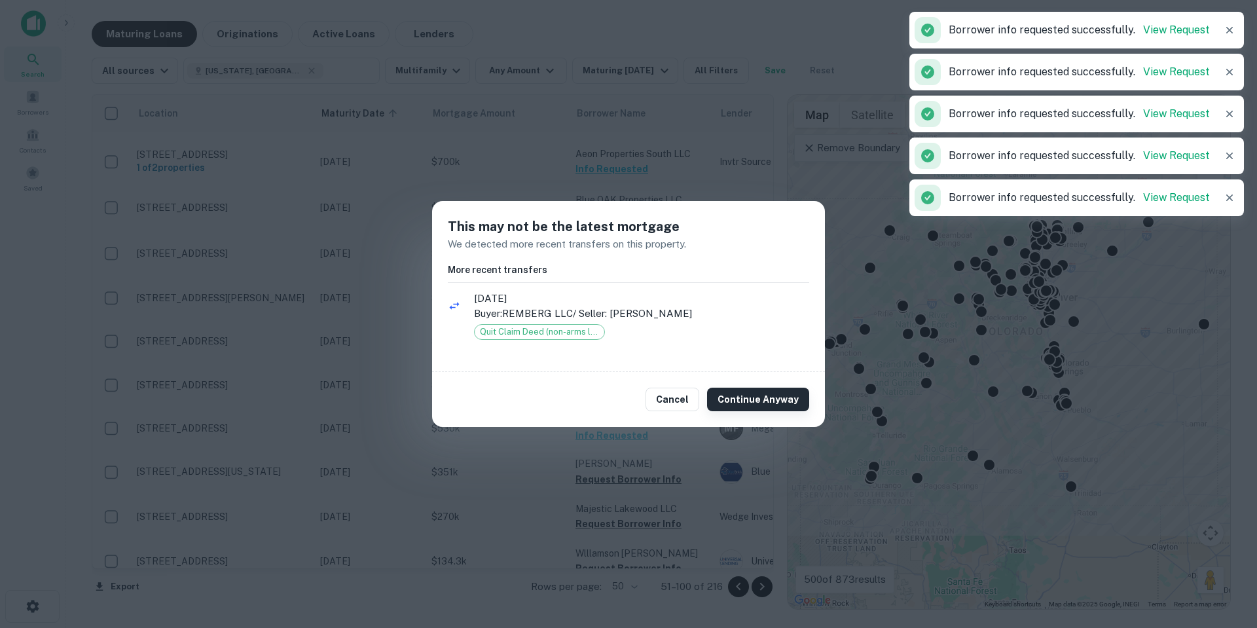
click at [737, 402] on button "Continue Anyway" at bounding box center [758, 399] width 102 height 24
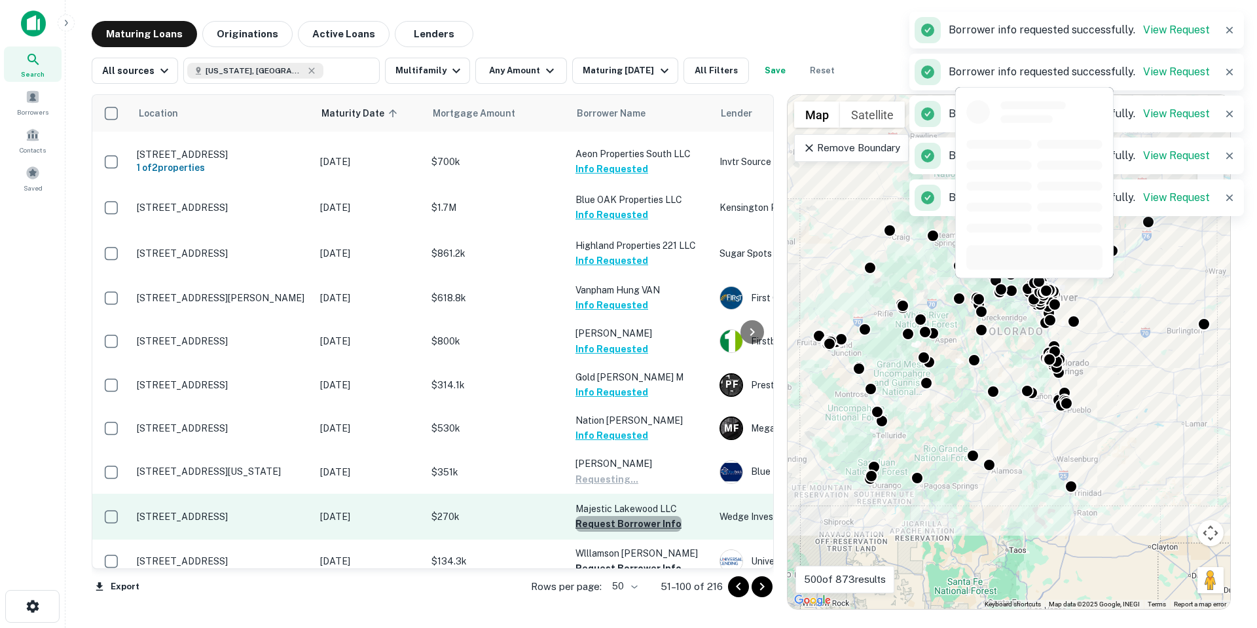
click at [648, 516] on button "Request Borrower Info" at bounding box center [628, 524] width 106 height 16
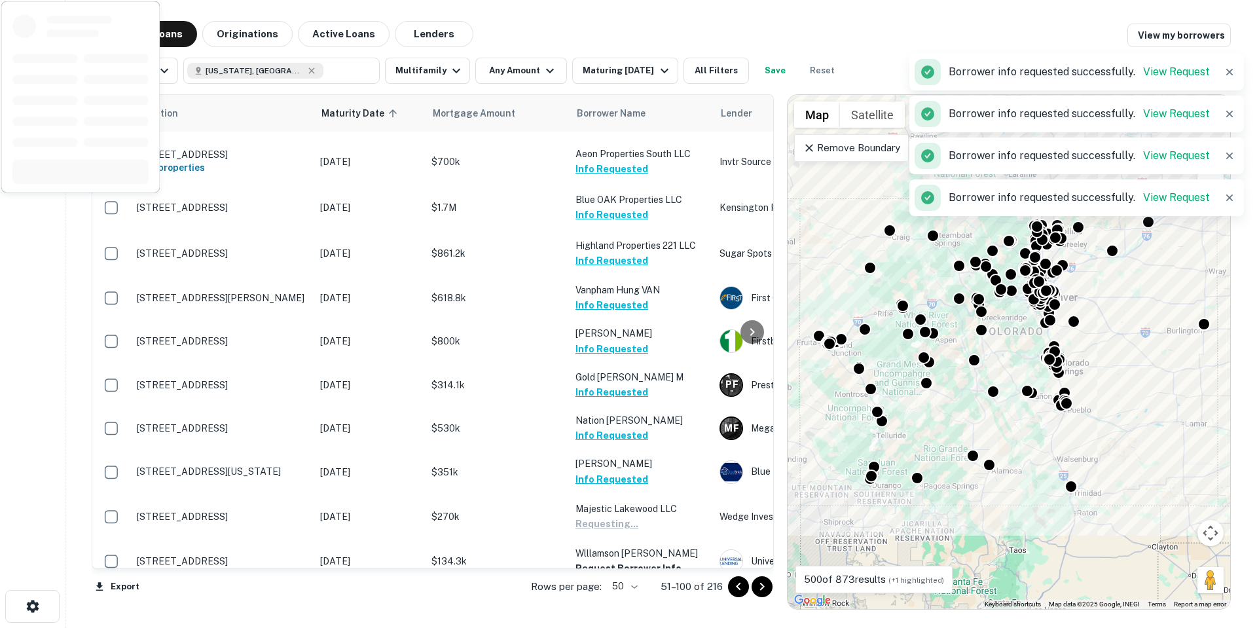
scroll to position [1183, 0]
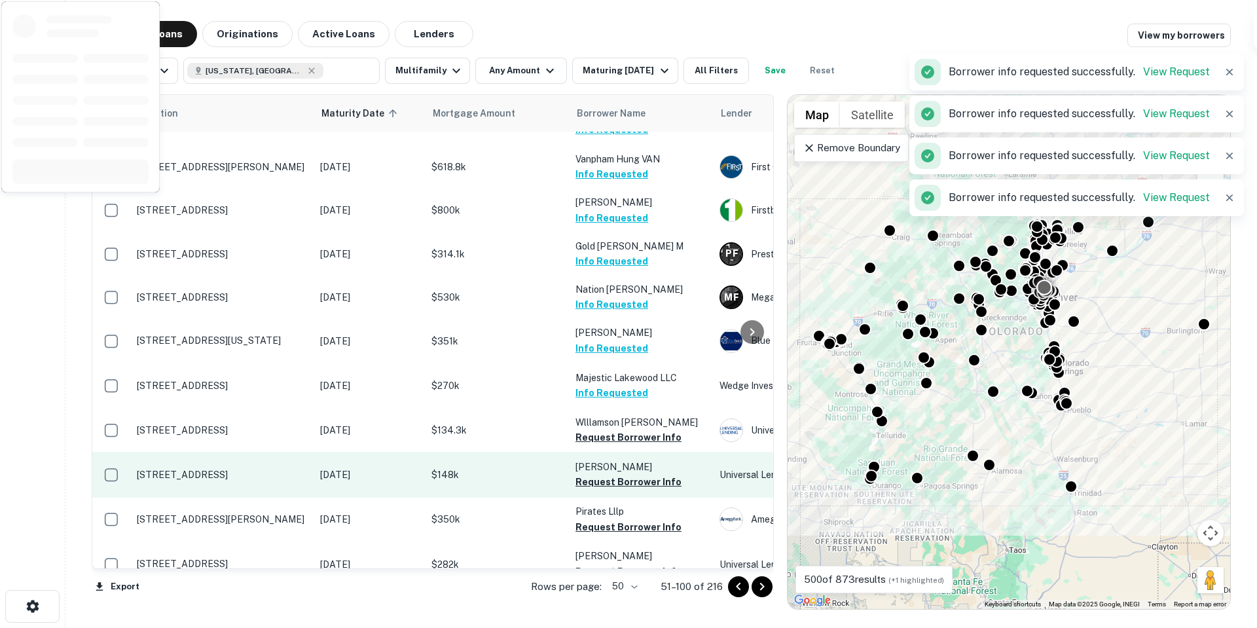
click at [654, 429] on button "Request Borrower Info" at bounding box center [628, 437] width 106 height 16
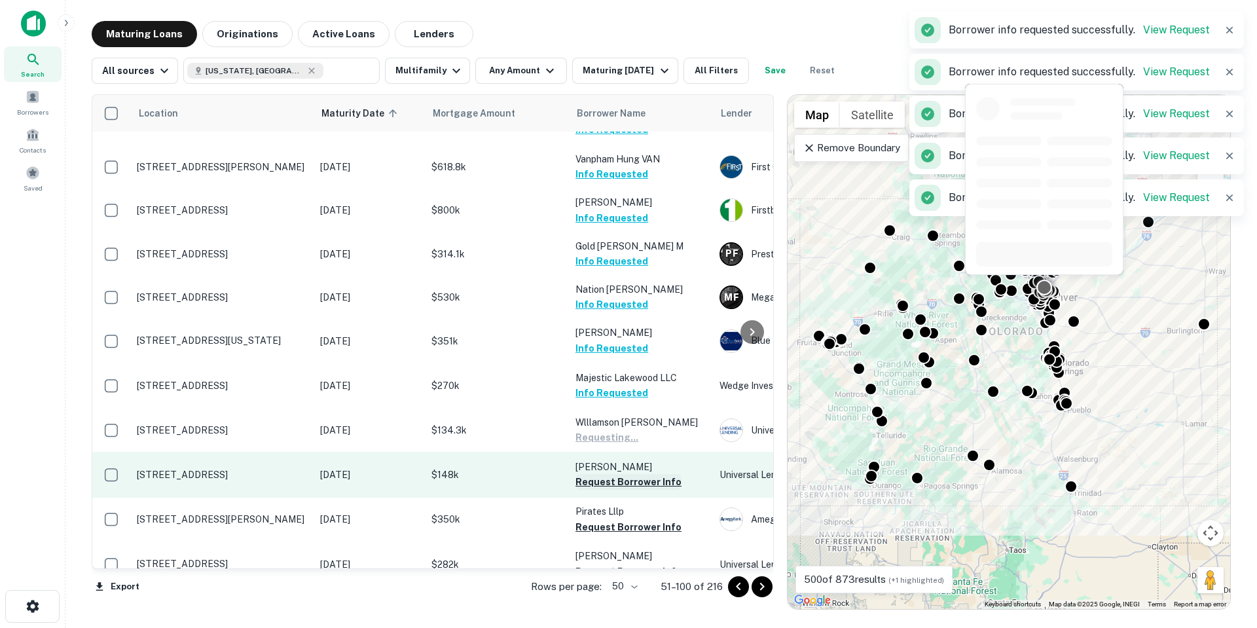
click at [655, 474] on button "Request Borrower Info" at bounding box center [628, 482] width 106 height 16
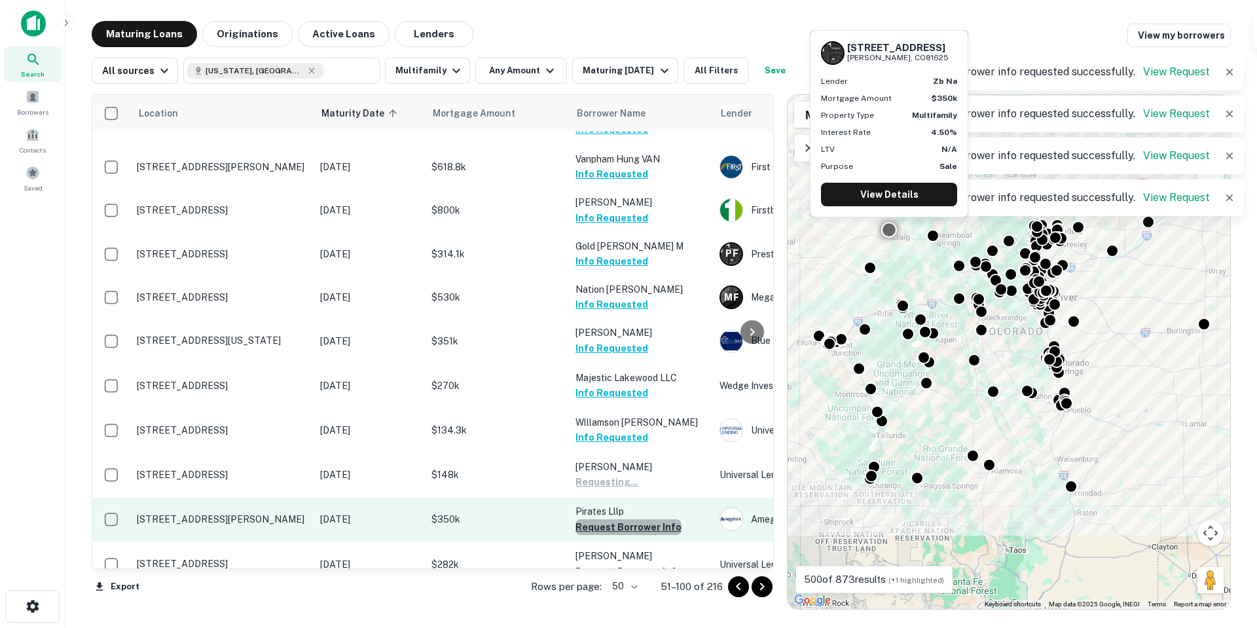
click at [640, 519] on button "Request Borrower Info" at bounding box center [628, 527] width 106 height 16
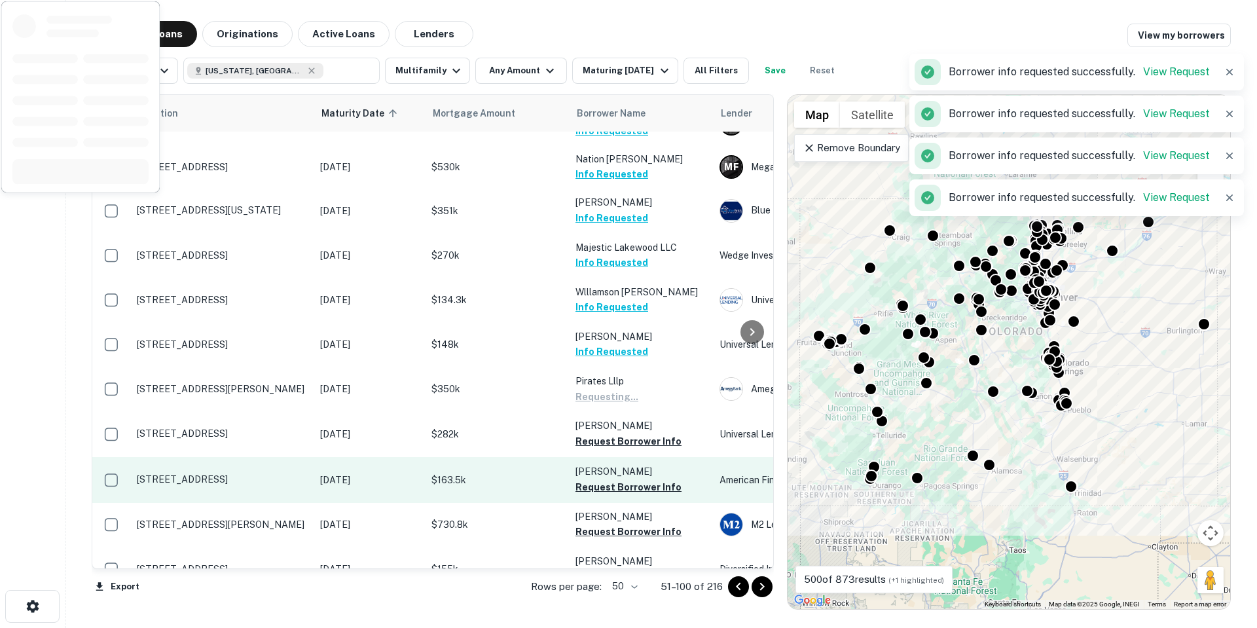
scroll to position [1314, 0]
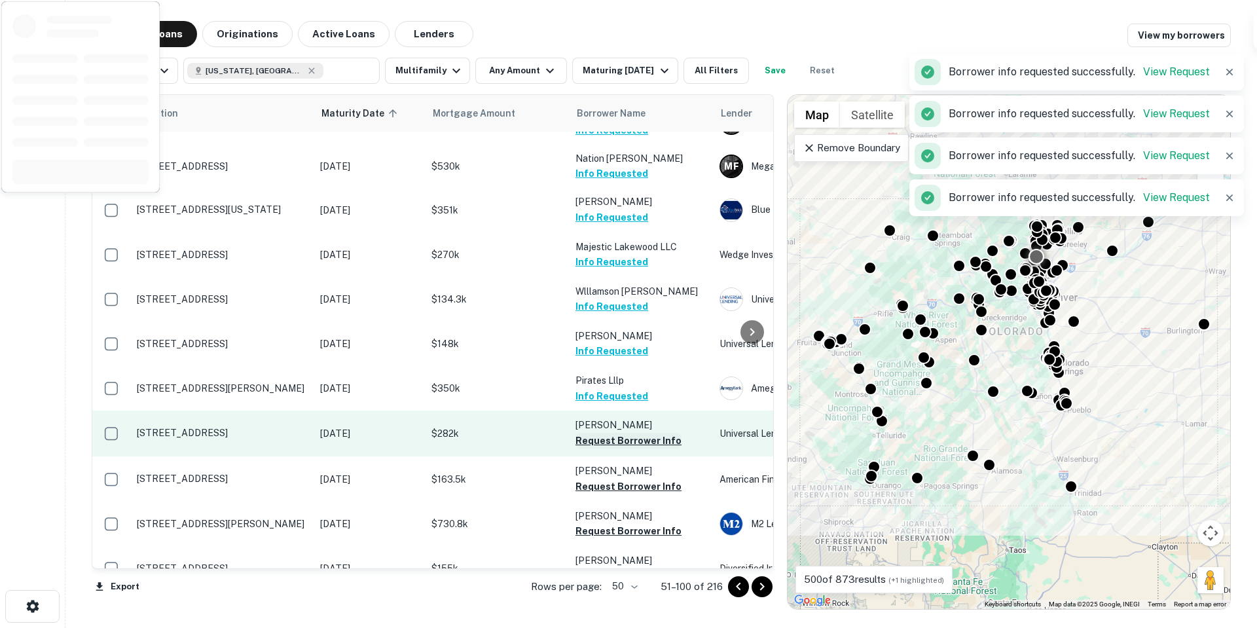
click at [653, 433] on button "Request Borrower Info" at bounding box center [628, 441] width 106 height 16
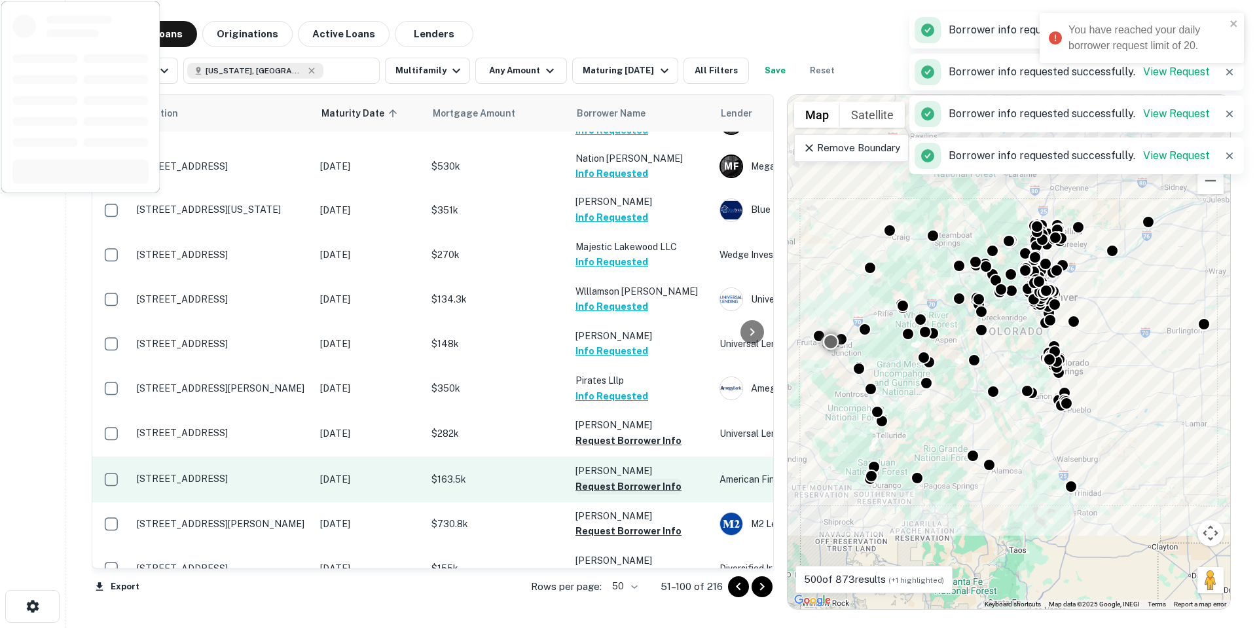
click at [661, 478] on button "Request Borrower Info" at bounding box center [628, 486] width 106 height 16
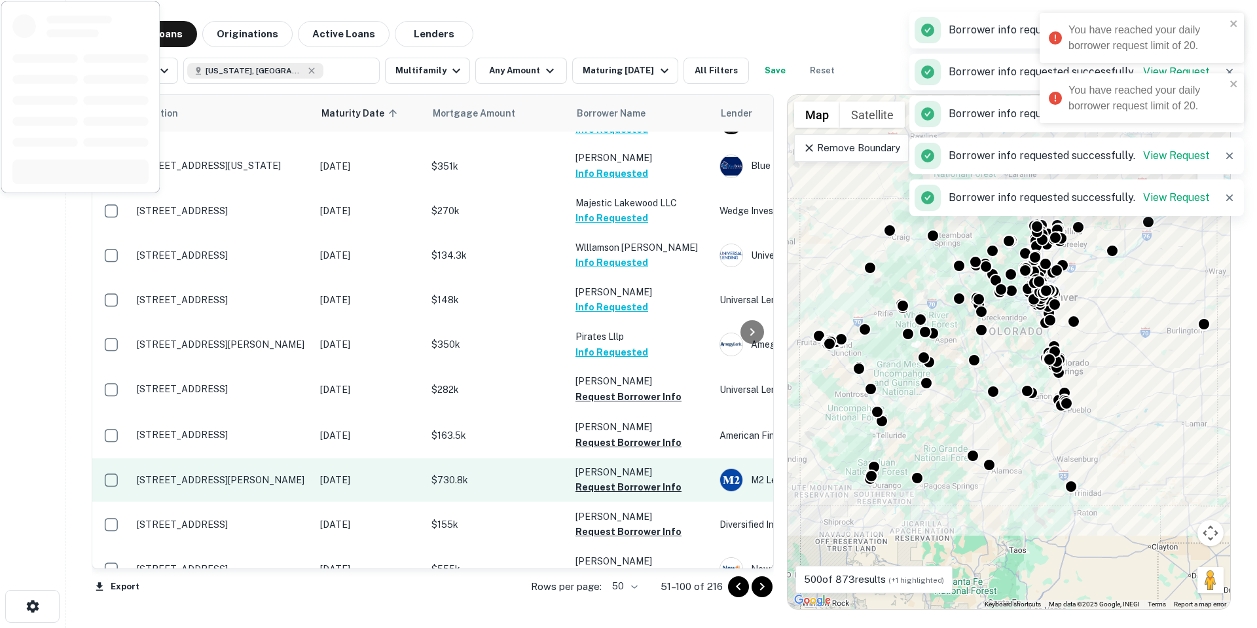
scroll to position [1379, 0]
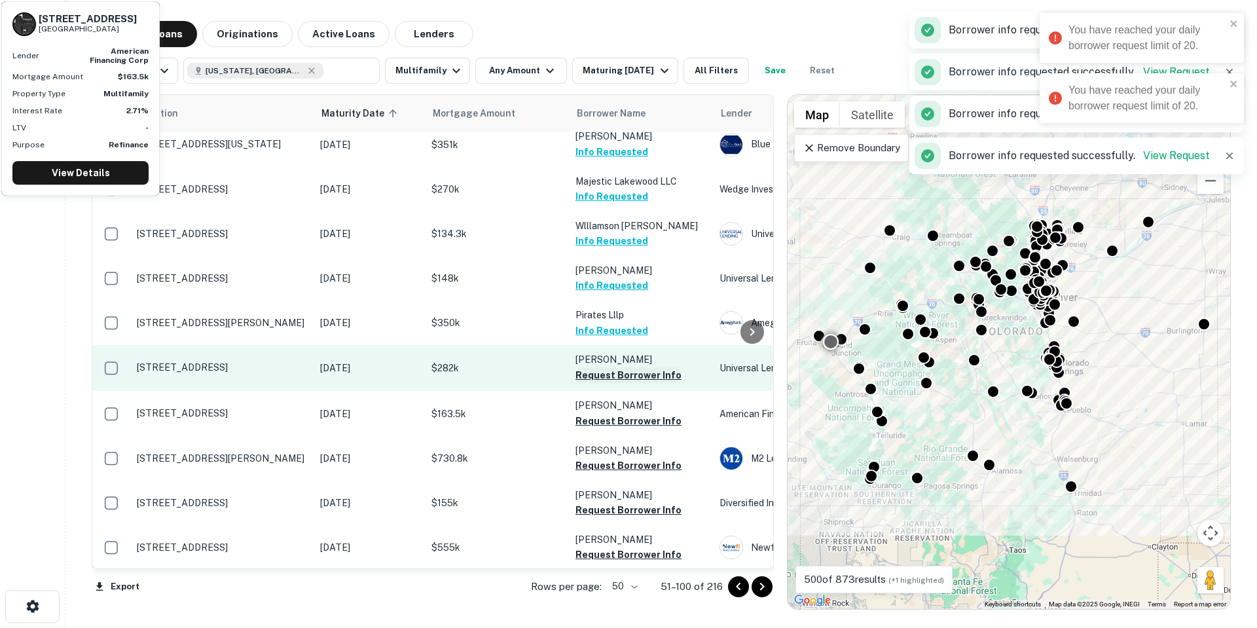
click at [657, 367] on button "Request Borrower Info" at bounding box center [628, 375] width 106 height 16
